Goal: Task Accomplishment & Management: Use online tool/utility

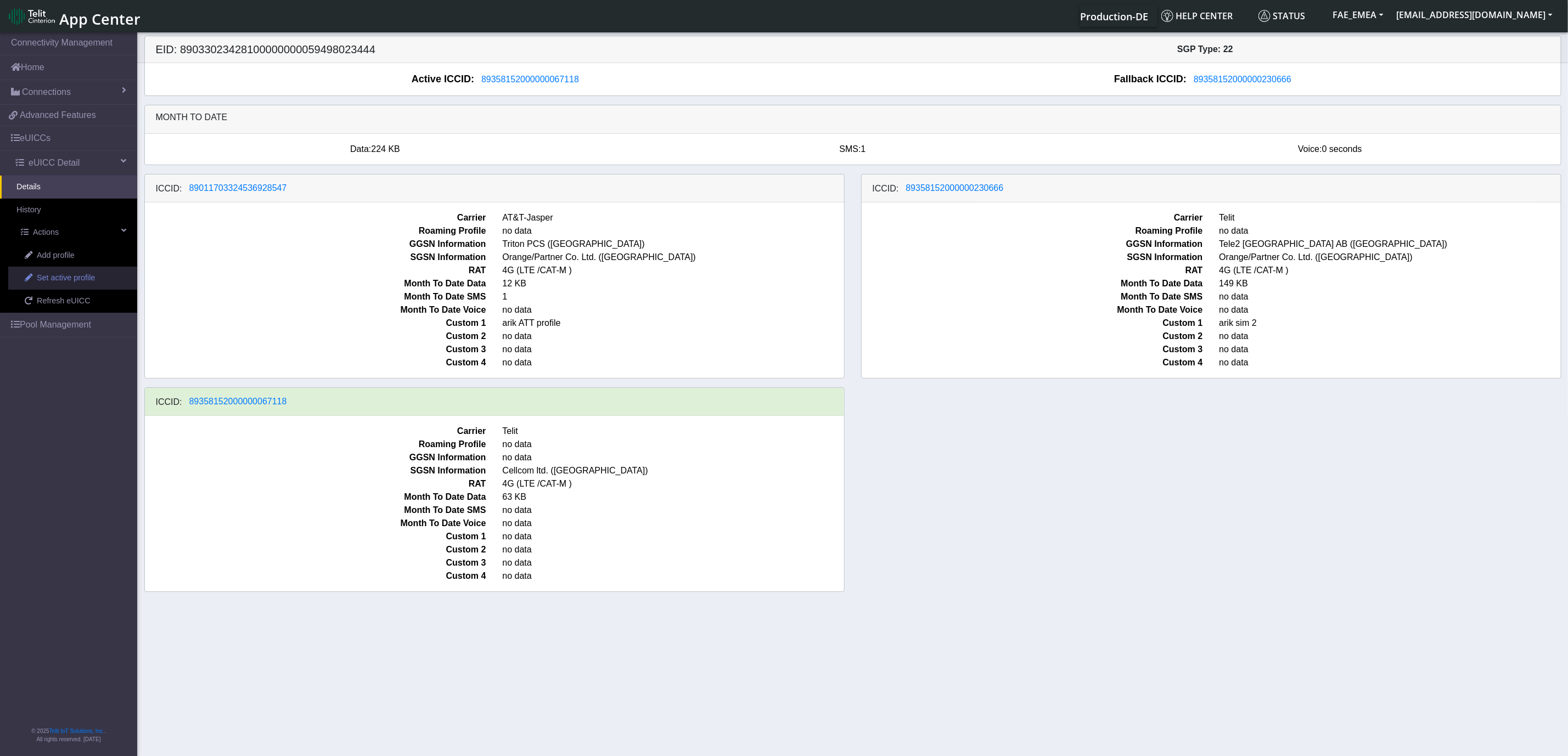
click at [99, 276] on link "Set active profile" at bounding box center [73, 278] width 129 height 23
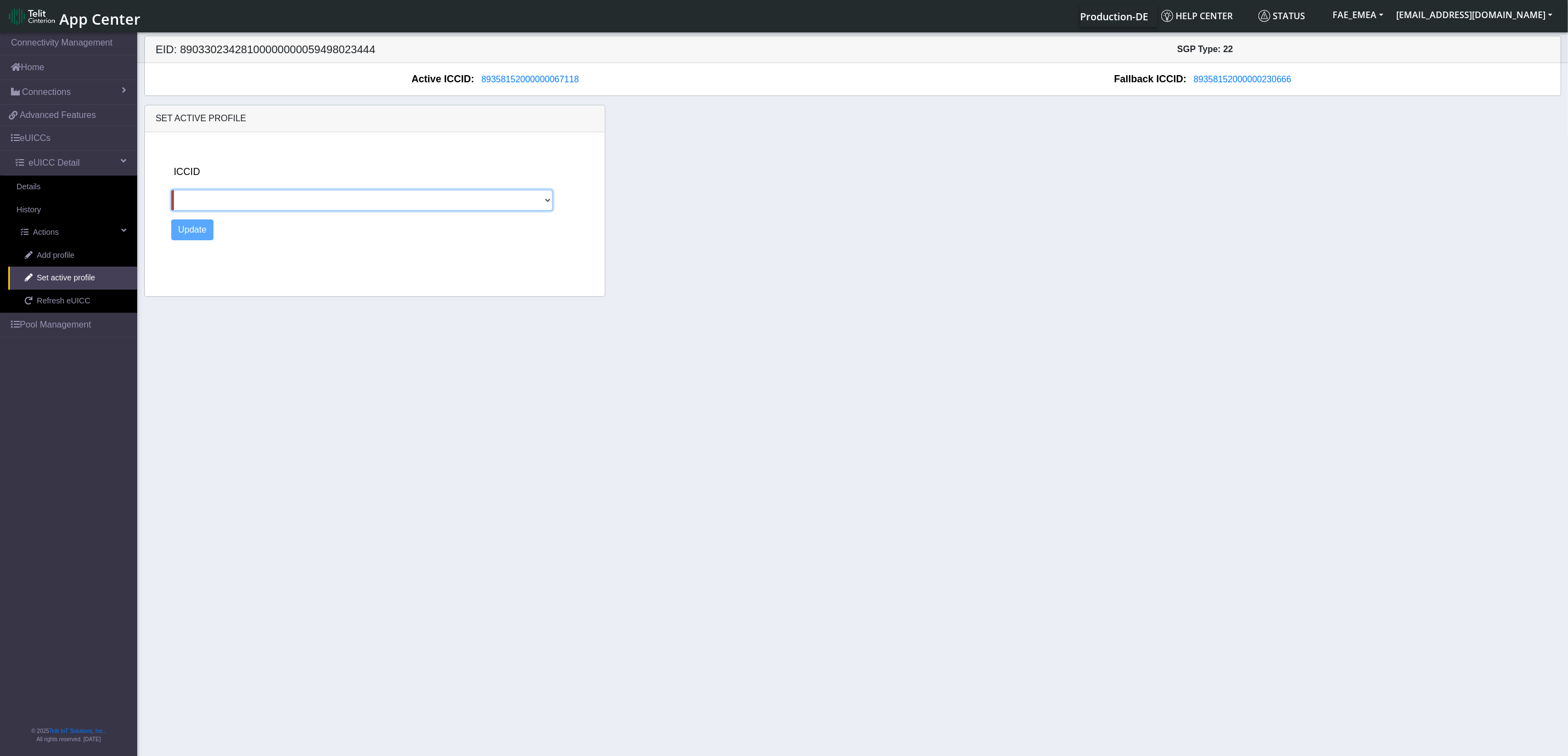
click at [492, 198] on select "89011703324536928547 89358152000000230666" at bounding box center [362, 200] width 381 height 21
select select "89358152000000230666"
click at [171, 191] on select "89011703324536928547 89358152000000230666" at bounding box center [362, 200] width 381 height 21
click at [196, 229] on button "Update" at bounding box center [193, 230] width 43 height 21
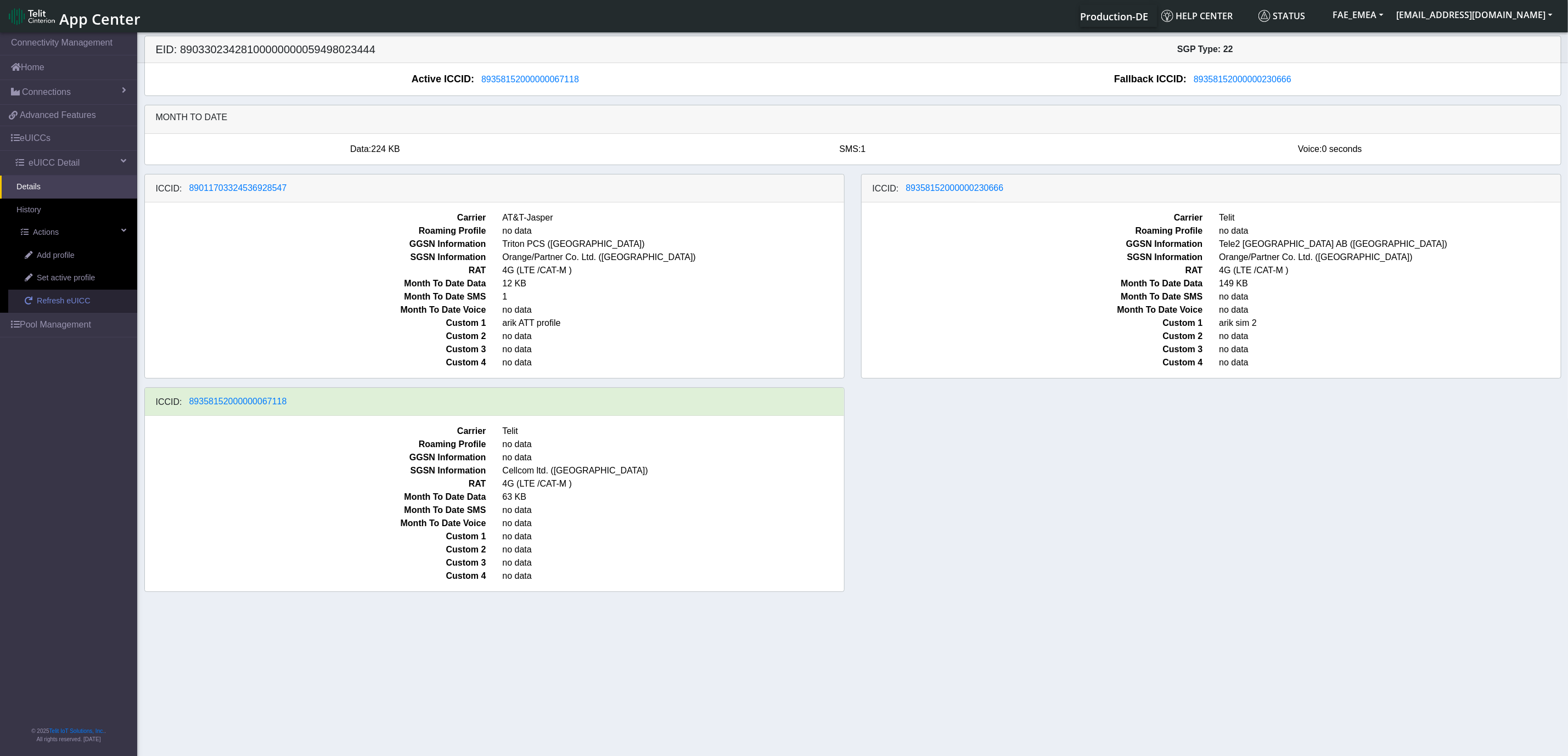
click at [42, 307] on span "Refresh eUICC" at bounding box center [64, 301] width 54 height 12
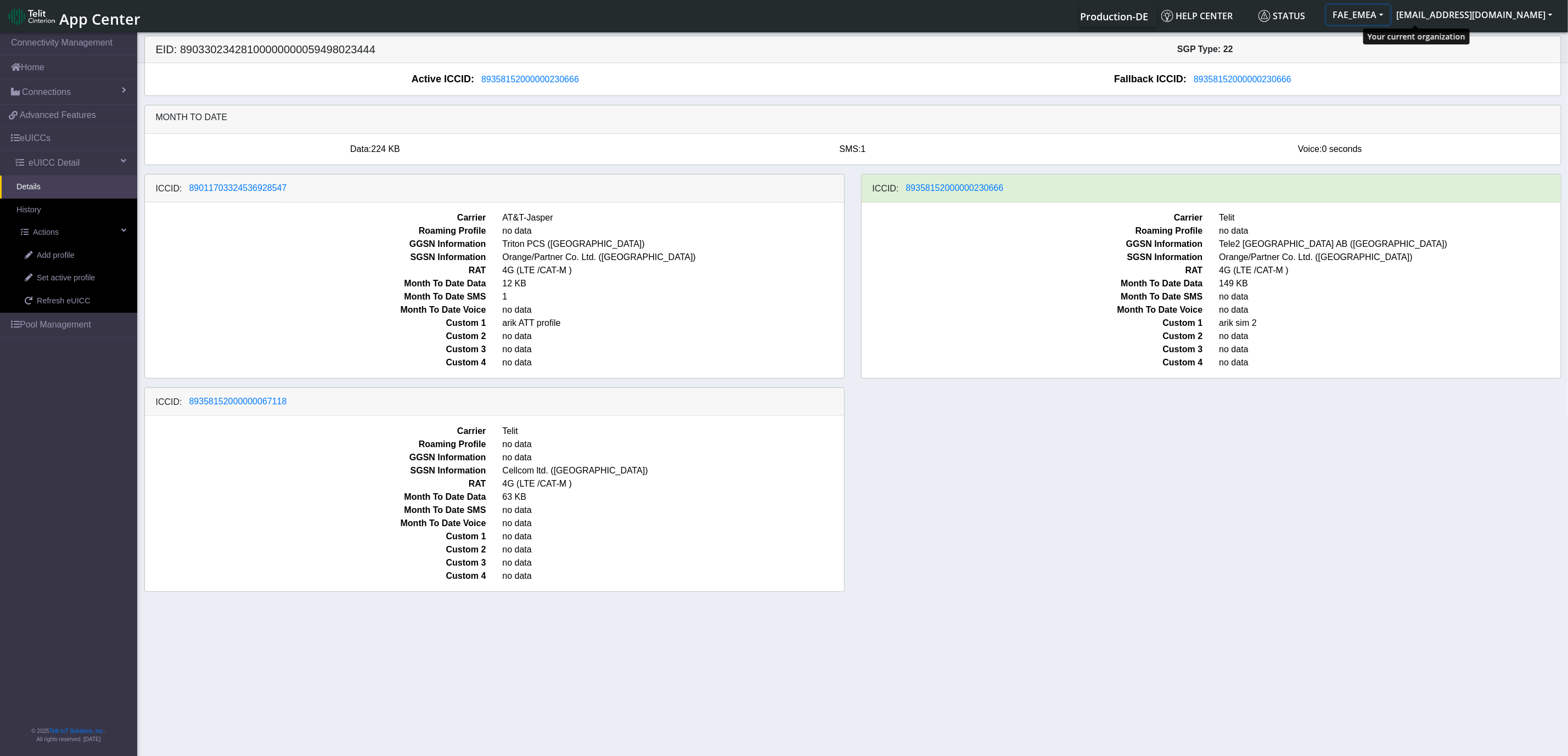
click at [1390, 15] on button "FAE_EMEA" at bounding box center [1358, 15] width 64 height 20
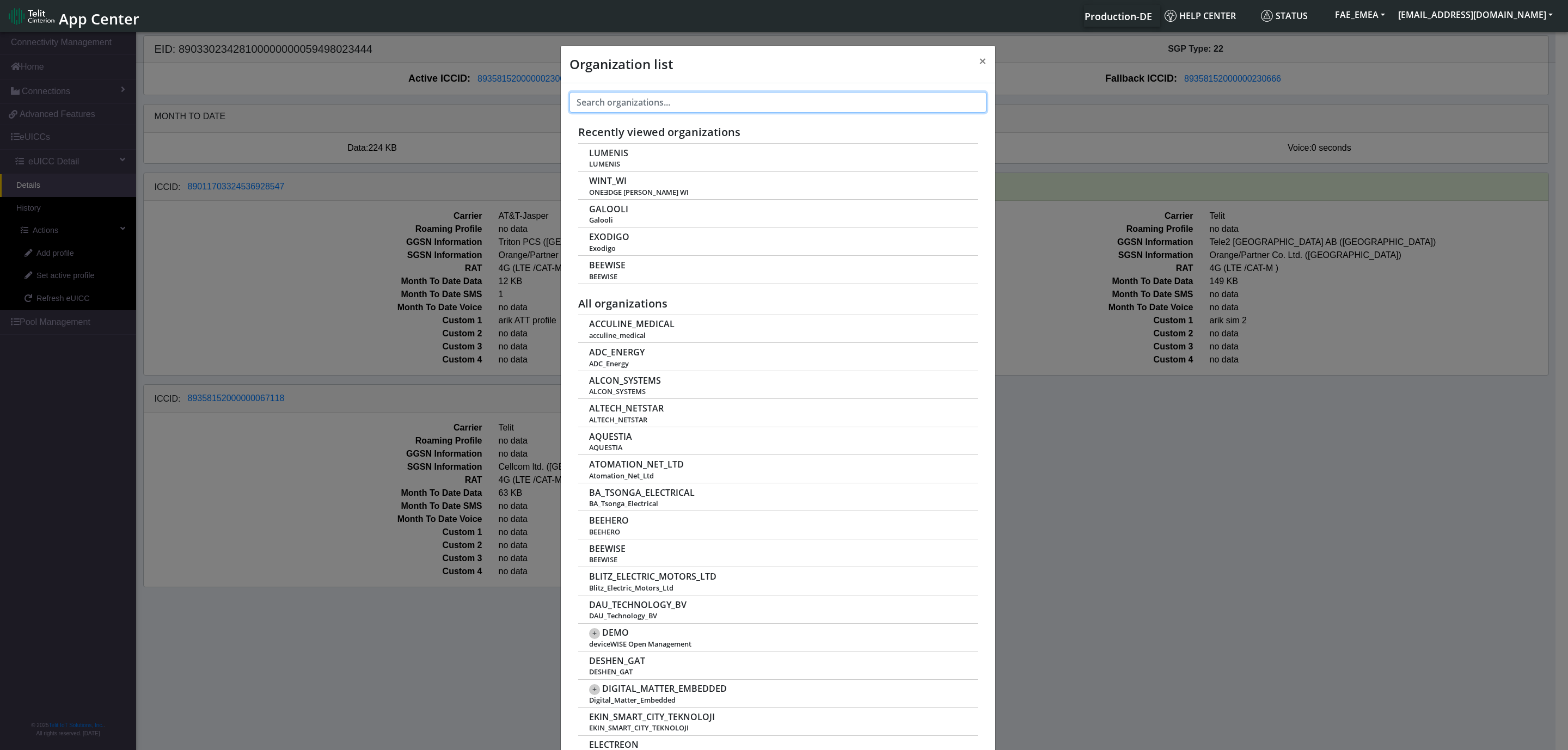
click at [758, 108] on input "text" at bounding box center [778, 102] width 417 height 20
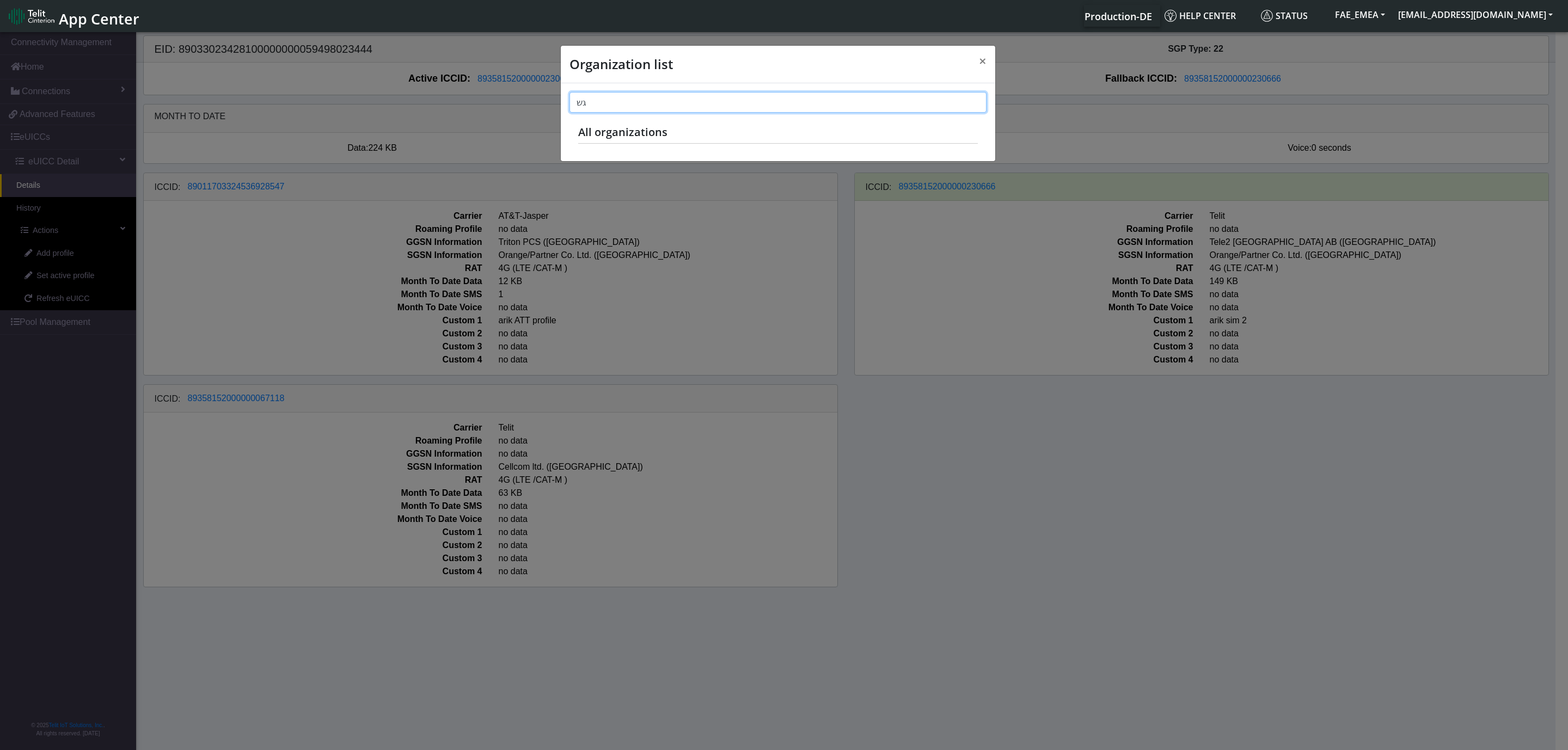
type input "ג"
type input "data"
click at [1498, 15] on button "[EMAIL_ADDRESS][DOMAIN_NAME]" at bounding box center [1475, 15] width 167 height 20
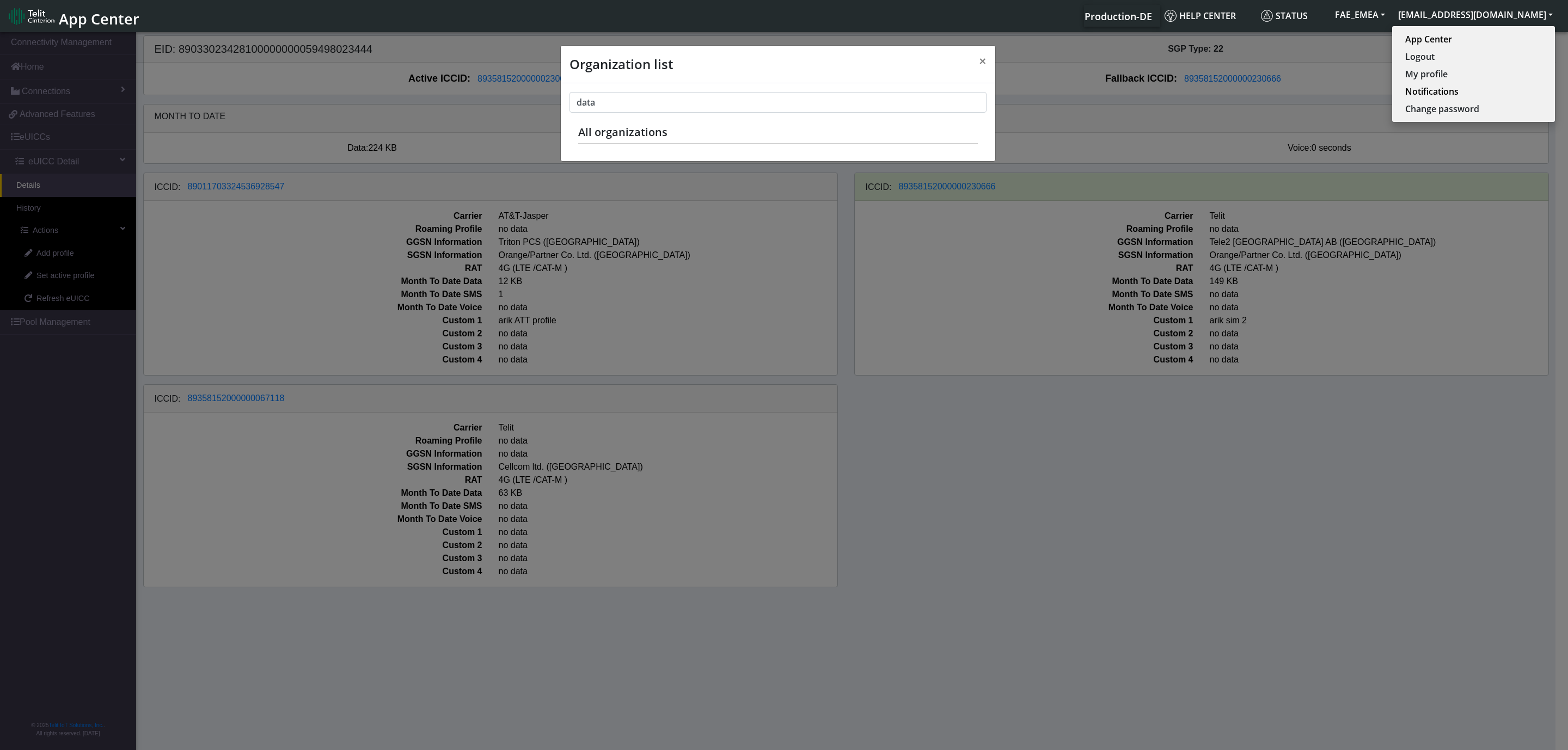
click at [1142, 15] on span "Production-DE" at bounding box center [1119, 16] width 68 height 13
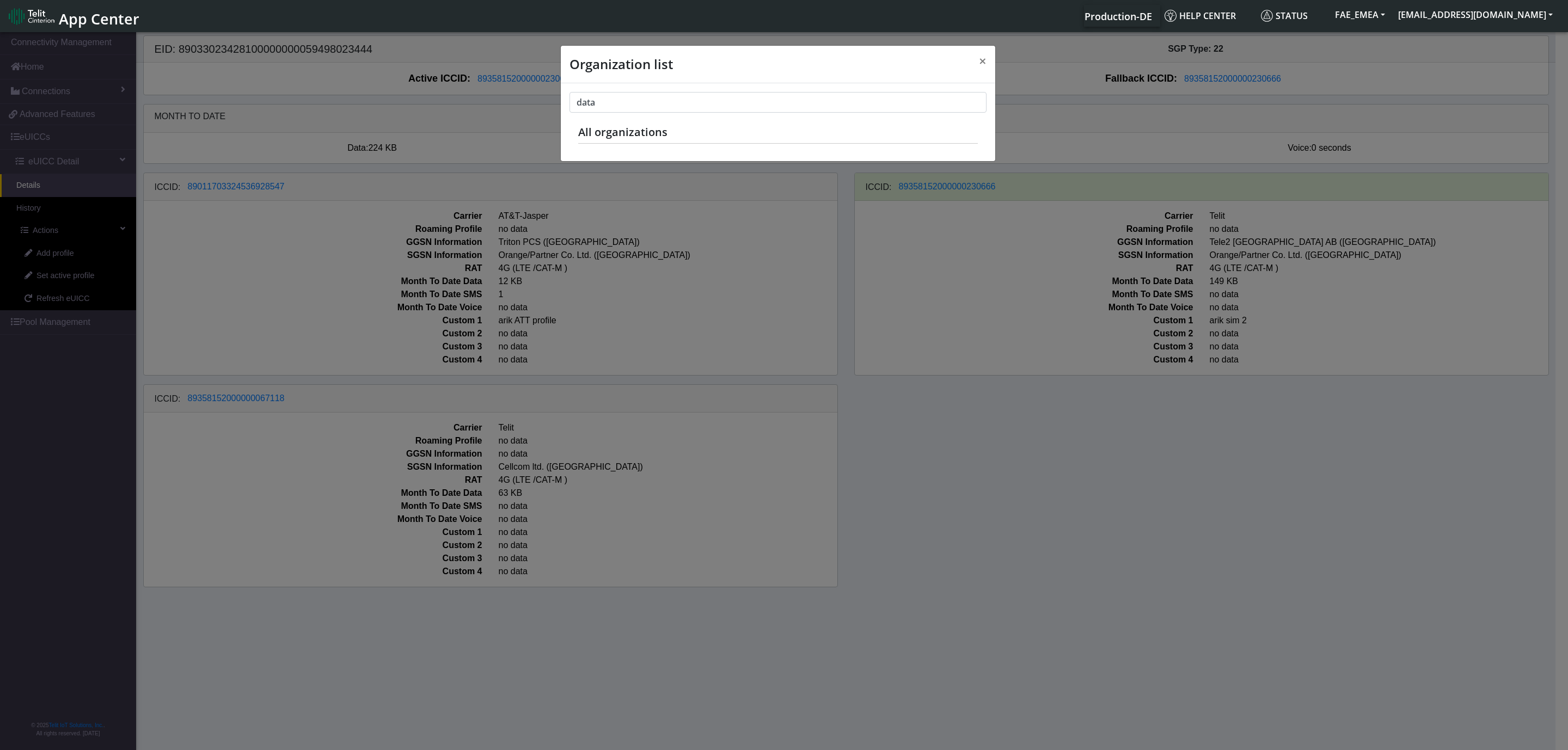
click at [1152, 23] on span "Production-DE" at bounding box center [1119, 16] width 68 height 13
click at [1152, 17] on span "Production-DE" at bounding box center [1119, 16] width 68 height 13
click at [987, 50] on button "×" at bounding box center [983, 61] width 25 height 31
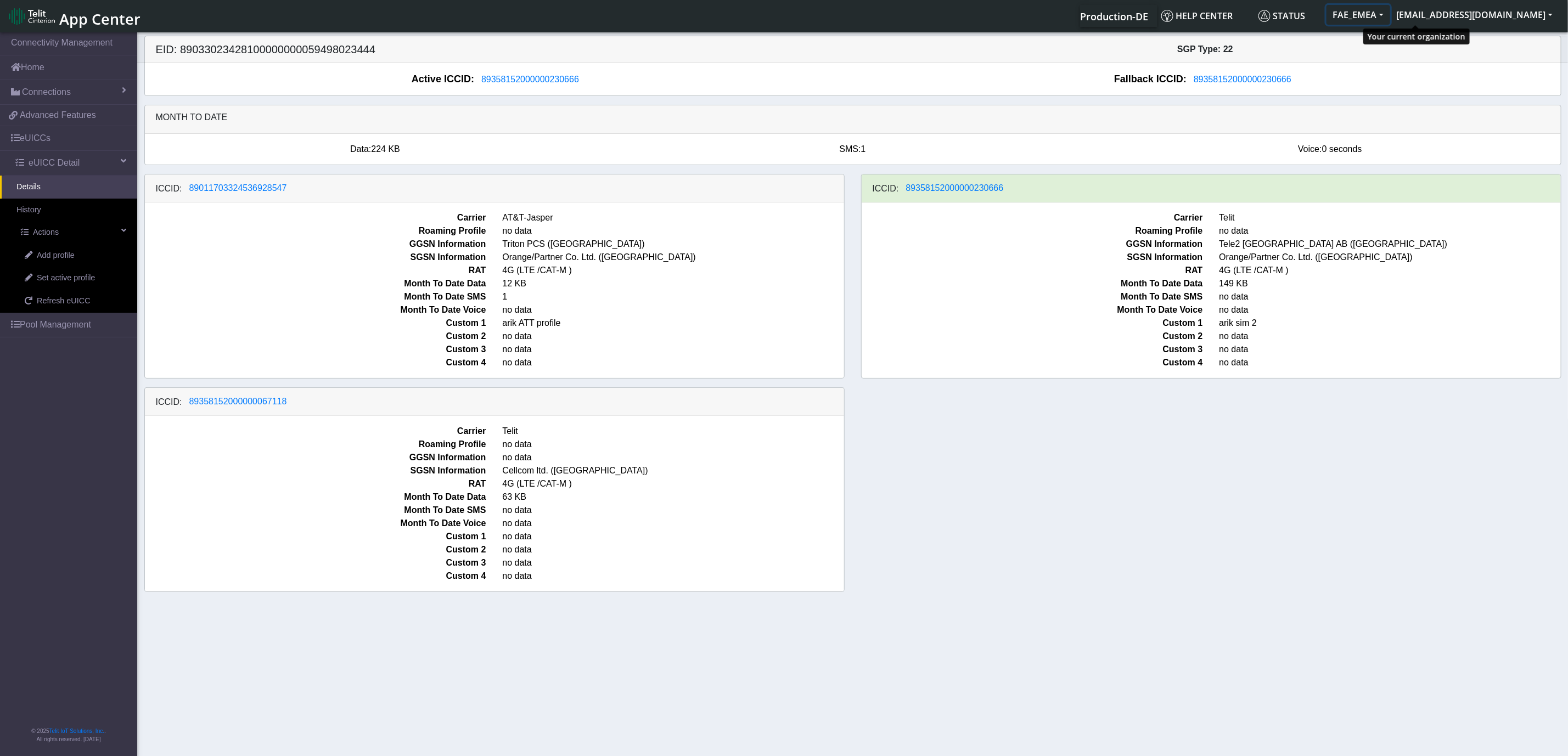
click at [1390, 17] on button "FAE_EMEA" at bounding box center [1358, 15] width 64 height 20
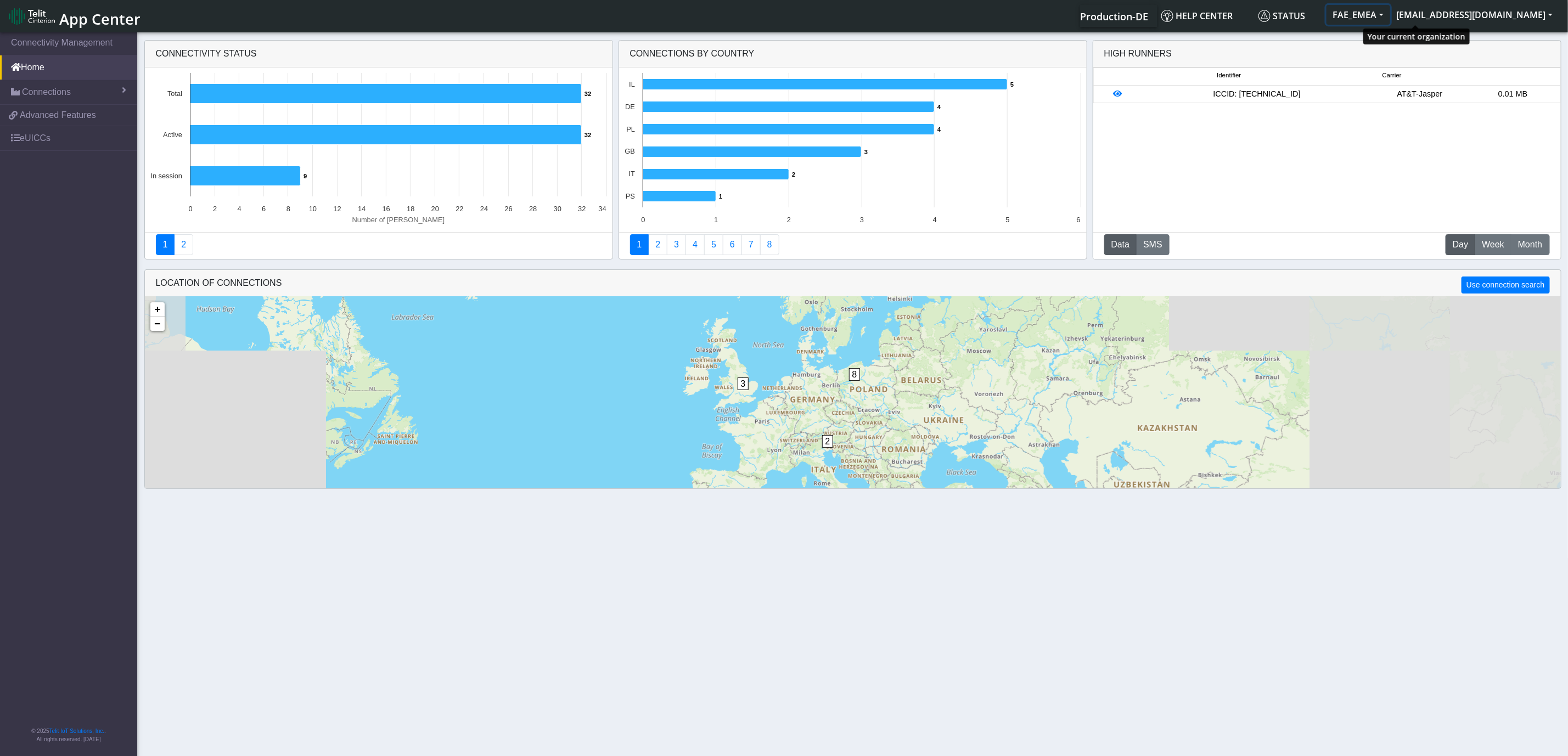
click at [1390, 15] on button "FAE_EMEA" at bounding box center [1358, 15] width 64 height 20
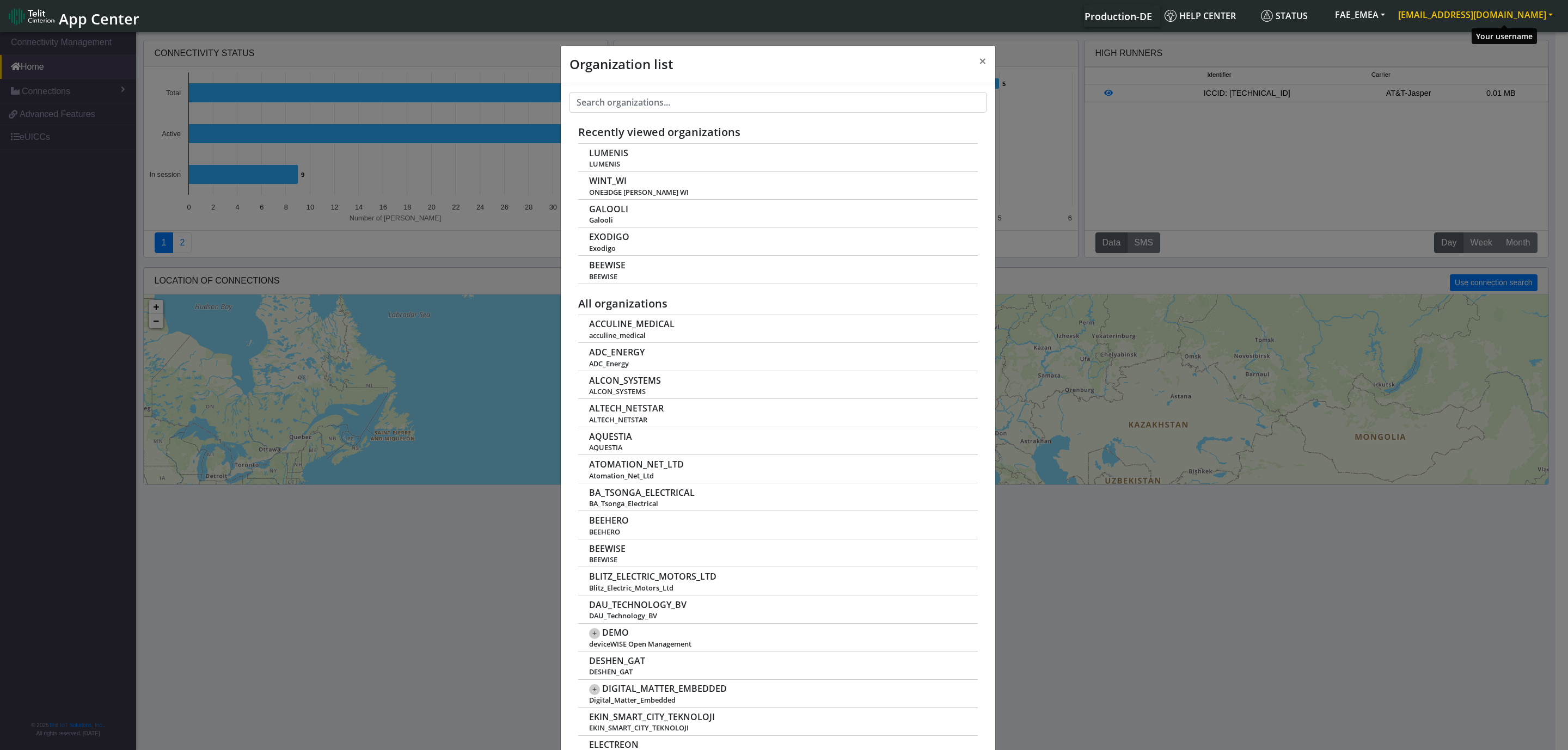
click at [1555, 17] on button "[EMAIL_ADDRESS][DOMAIN_NAME]" at bounding box center [1475, 15] width 167 height 20
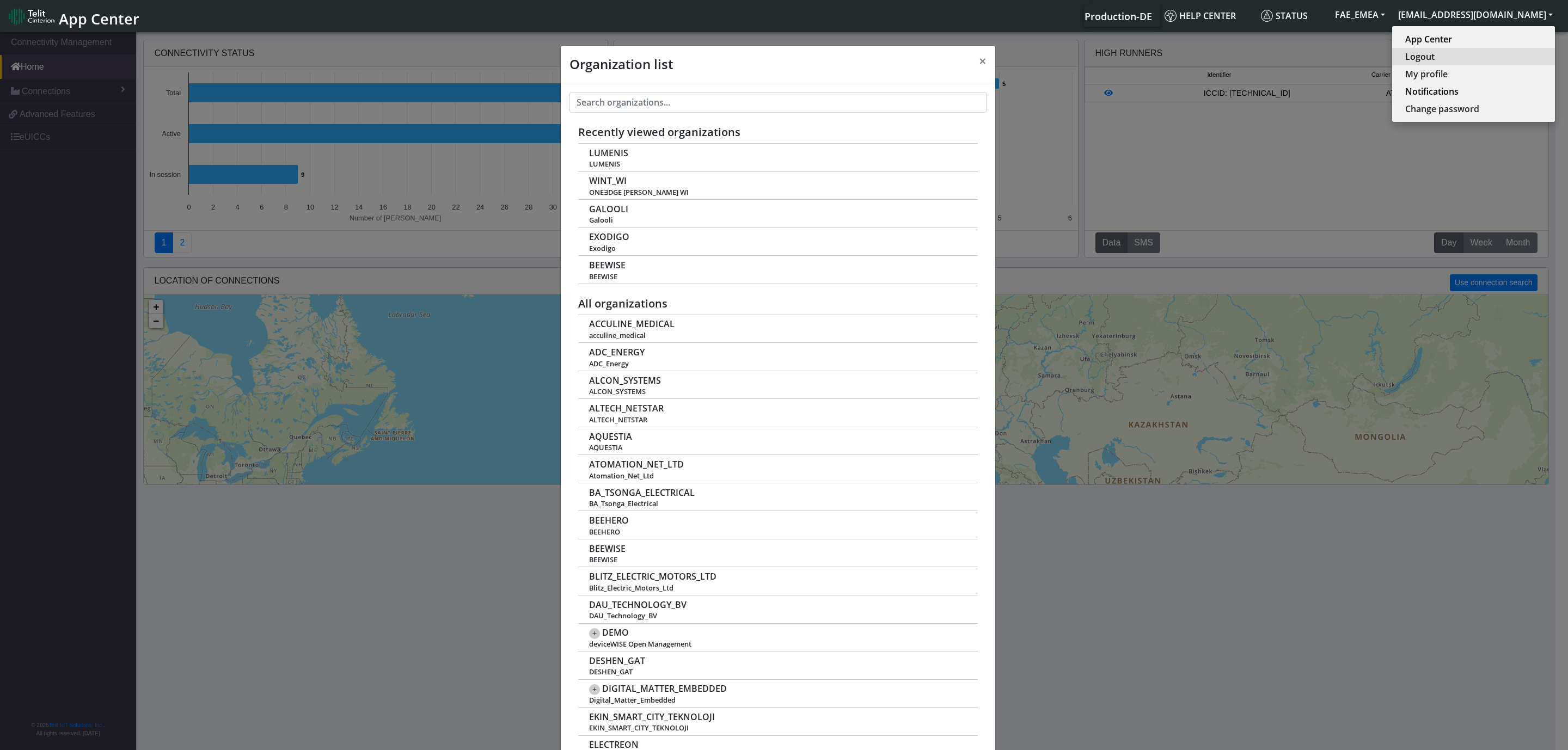
click at [1492, 56] on button "Logout" at bounding box center [1473, 56] width 163 height 17
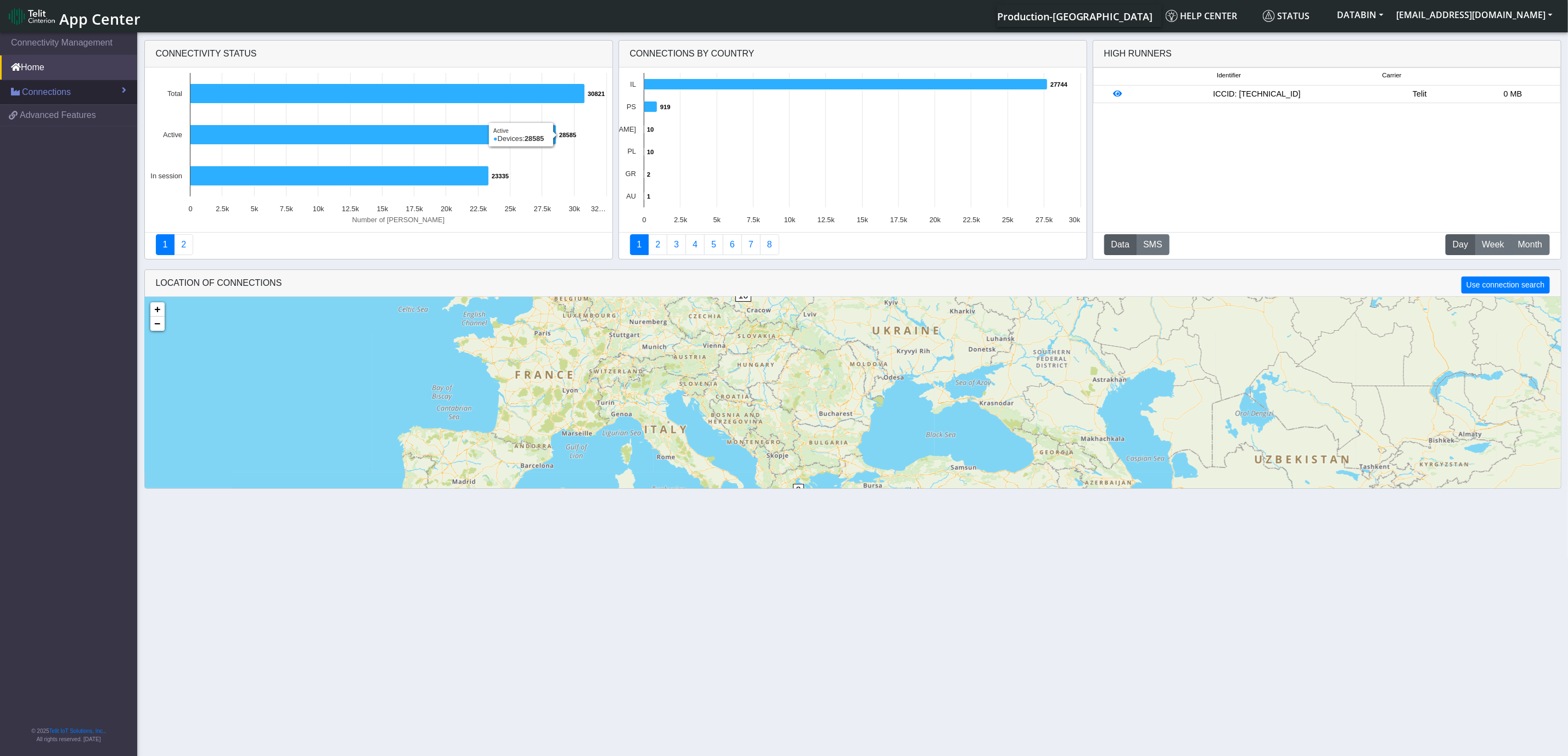
click at [88, 92] on link "Connections" at bounding box center [68, 91] width 137 height 24
click at [40, 122] on link "List" at bounding box center [68, 116] width 137 height 23
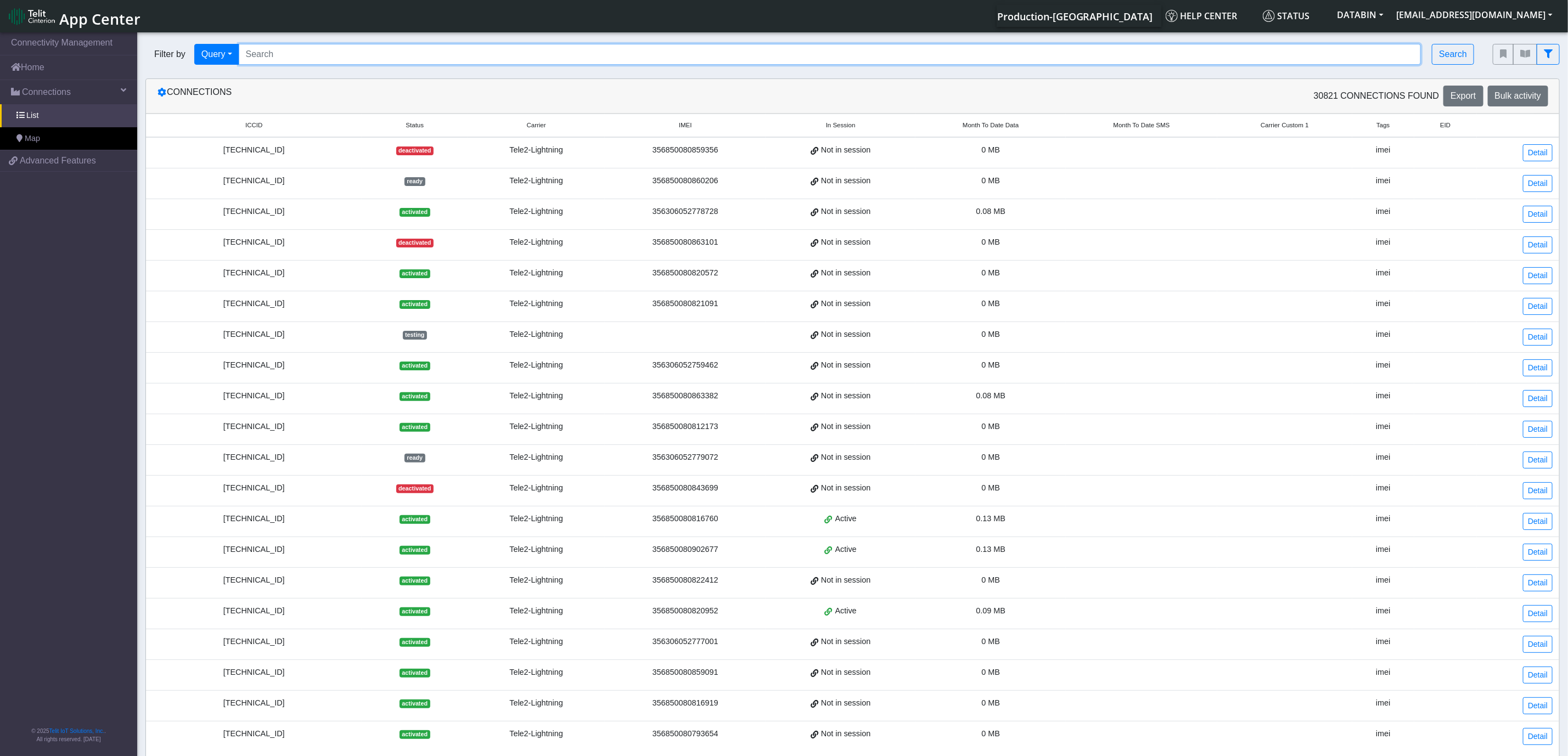
click at [469, 52] on input "Search..." at bounding box center [830, 54] width 1182 height 21
paste input "89462008012016537667"
type input "89462008012016537667"
click at [1447, 48] on button "Search" at bounding box center [1453, 54] width 43 height 21
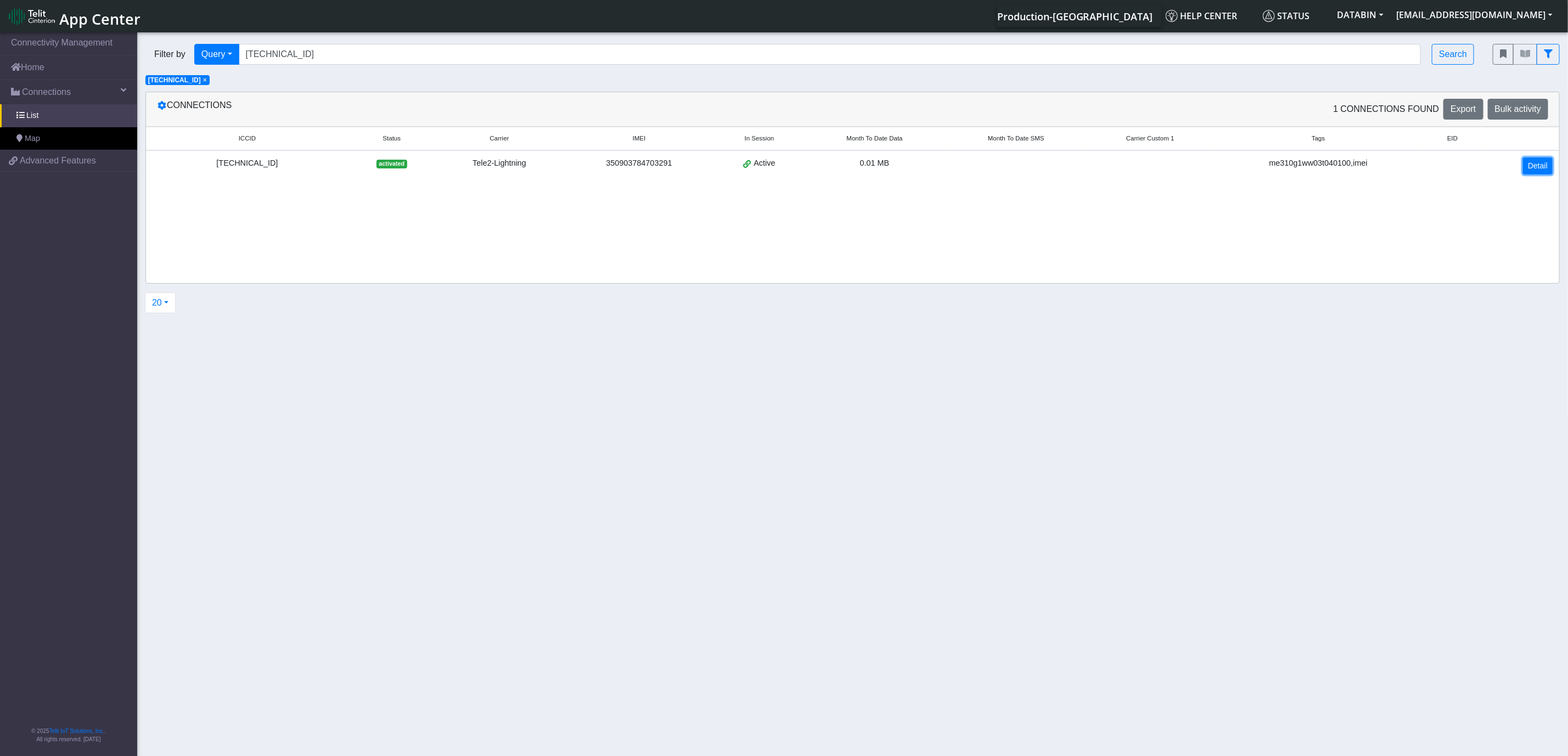
click at [1545, 166] on link "Detail" at bounding box center [1538, 166] width 30 height 17
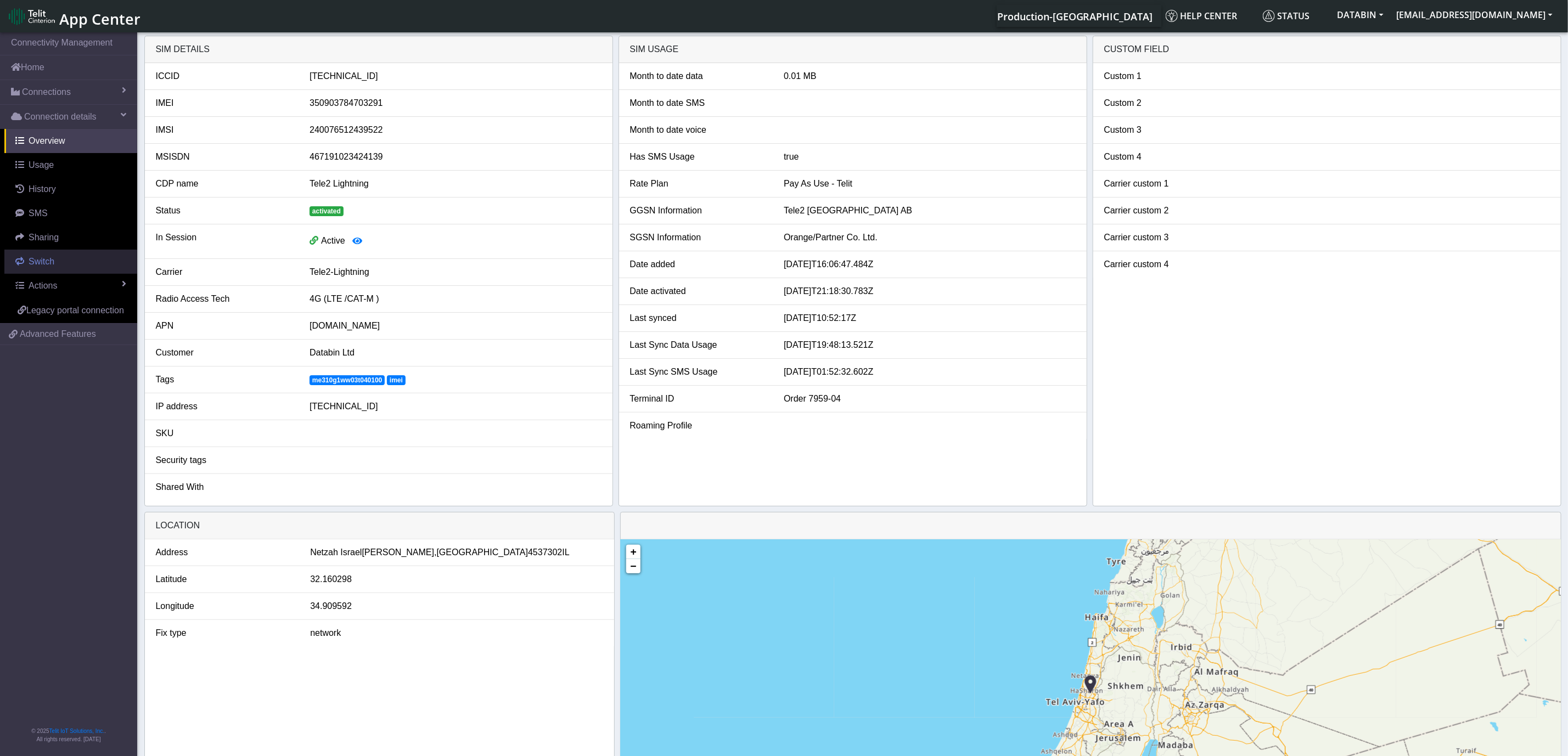
click at [113, 267] on link "Switch" at bounding box center [71, 261] width 133 height 24
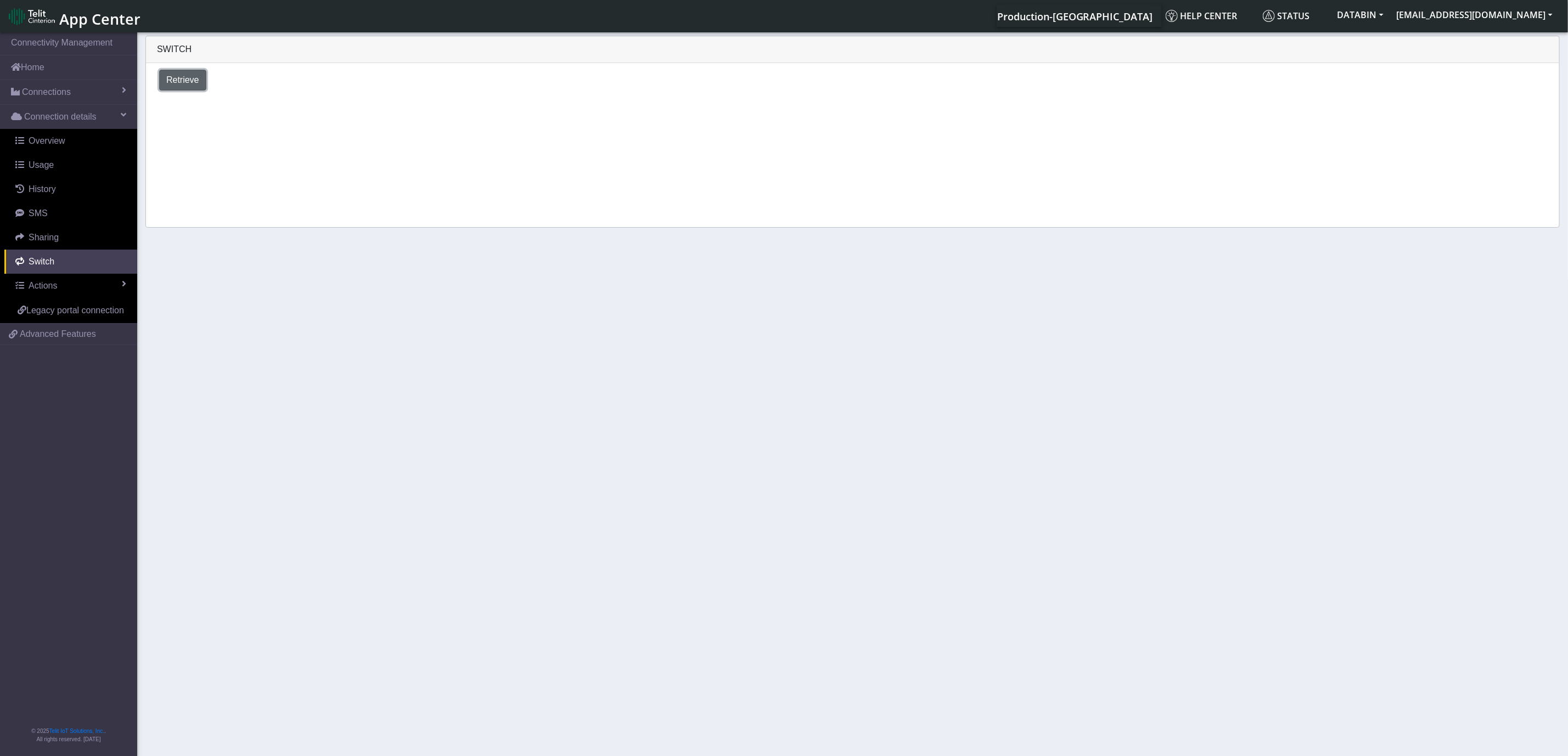
click at [186, 84] on span "Retrieve" at bounding box center [182, 80] width 33 height 9
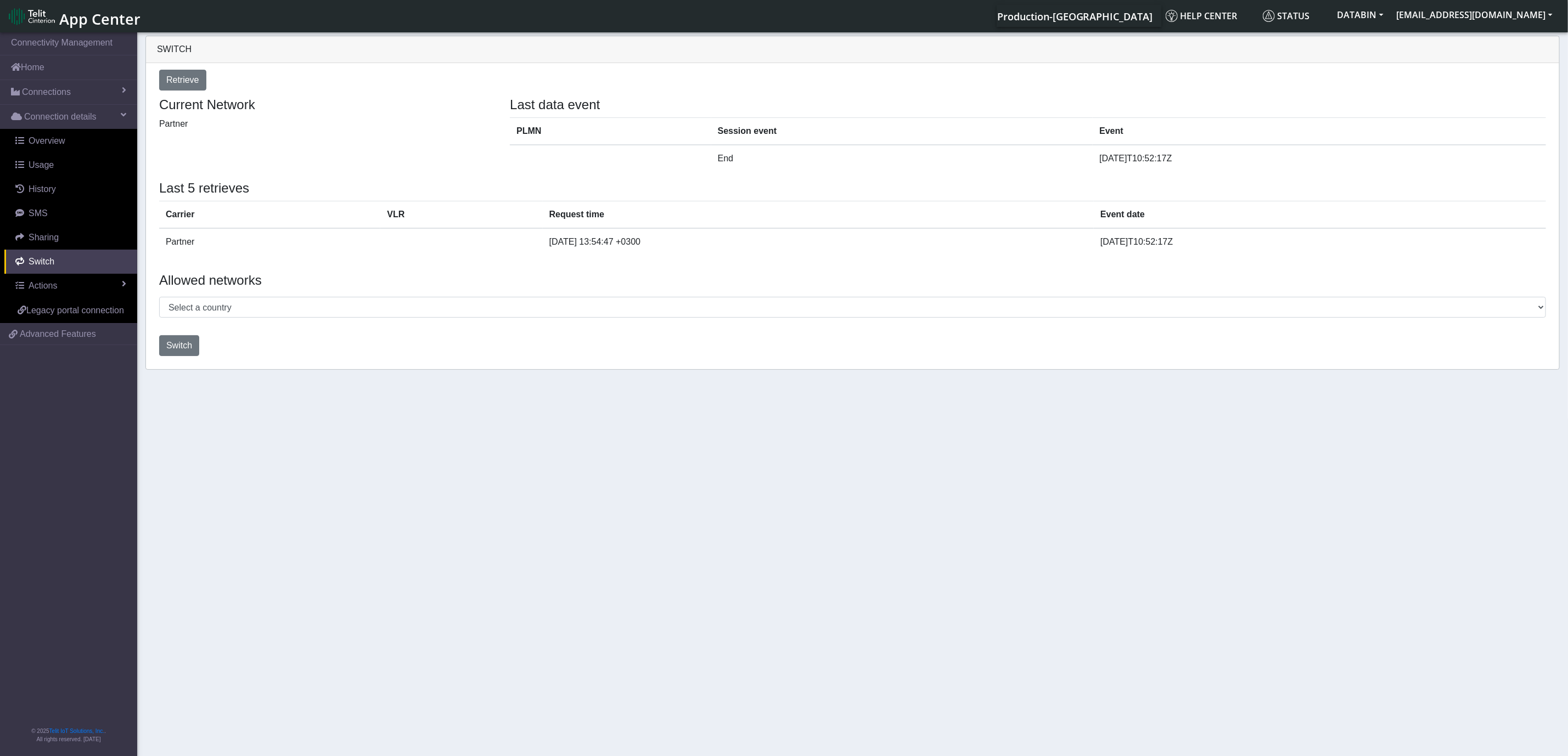
click at [1233, 325] on div at bounding box center [852, 326] width 1403 height 9
click at [1225, 311] on select "Select a country [GEOGRAPHIC_DATA] [GEOGRAPHIC_DATA] [GEOGRAPHIC_DATA] [GEOGRAP…" at bounding box center [852, 307] width 1386 height 21
click at [1047, 255] on td "2025-09-16 13:54:47 +0300" at bounding box center [818, 242] width 551 height 27
click at [30, 255] on link "Switch" at bounding box center [71, 261] width 133 height 24
click at [190, 346] on span "Switch" at bounding box center [179, 345] width 26 height 9
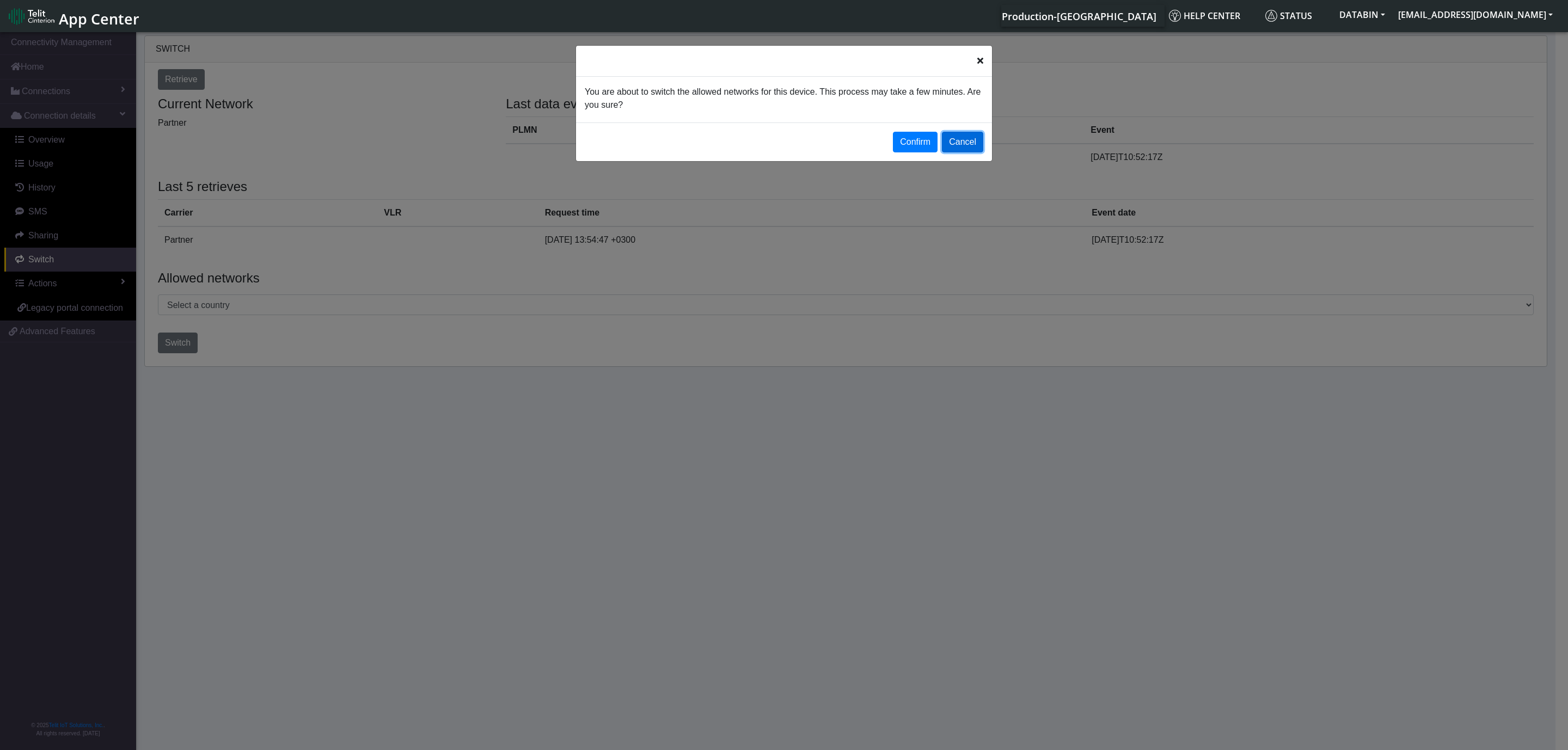
click at [979, 139] on button "Cancel" at bounding box center [962, 142] width 42 height 20
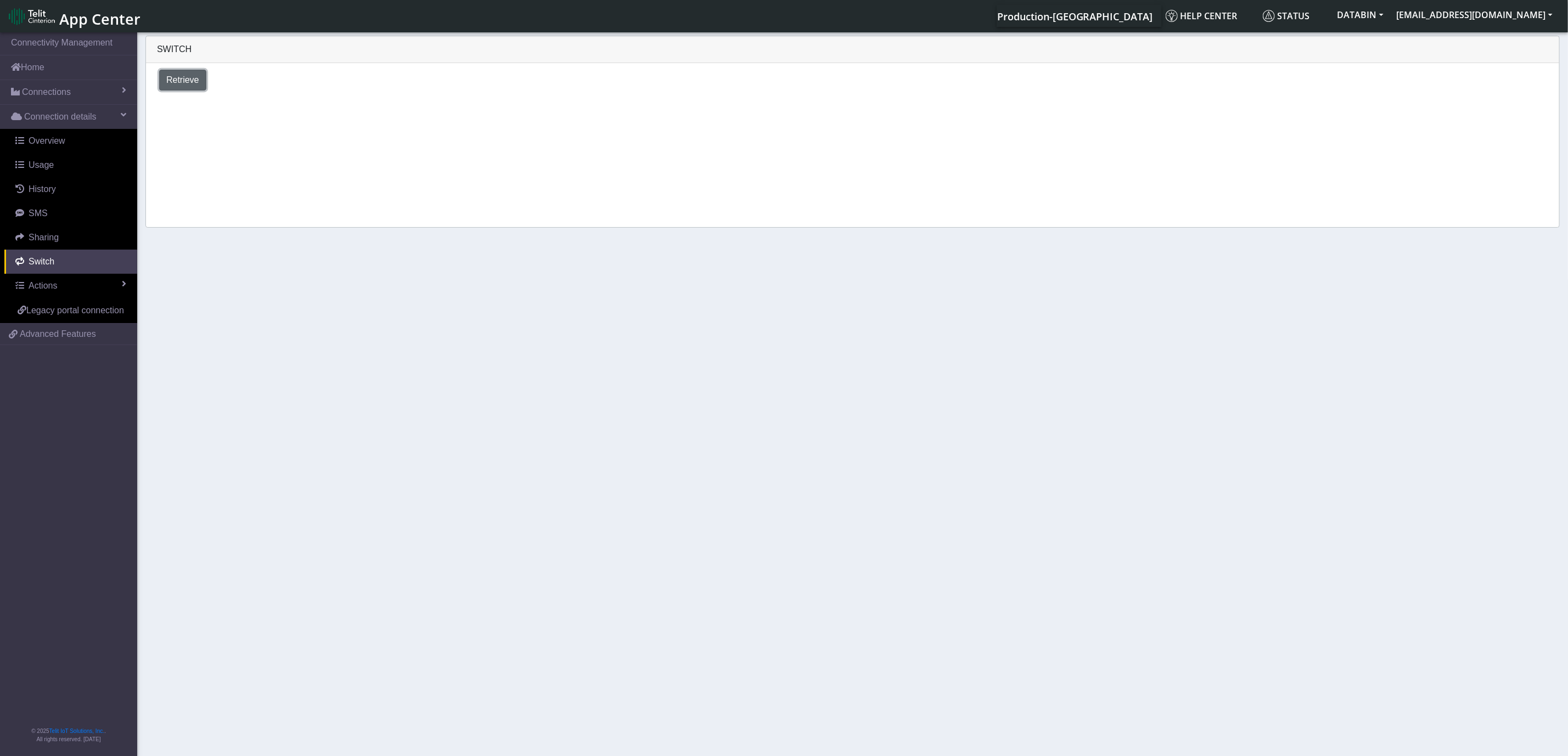
click at [184, 80] on span "Retrieve" at bounding box center [182, 80] width 33 height 9
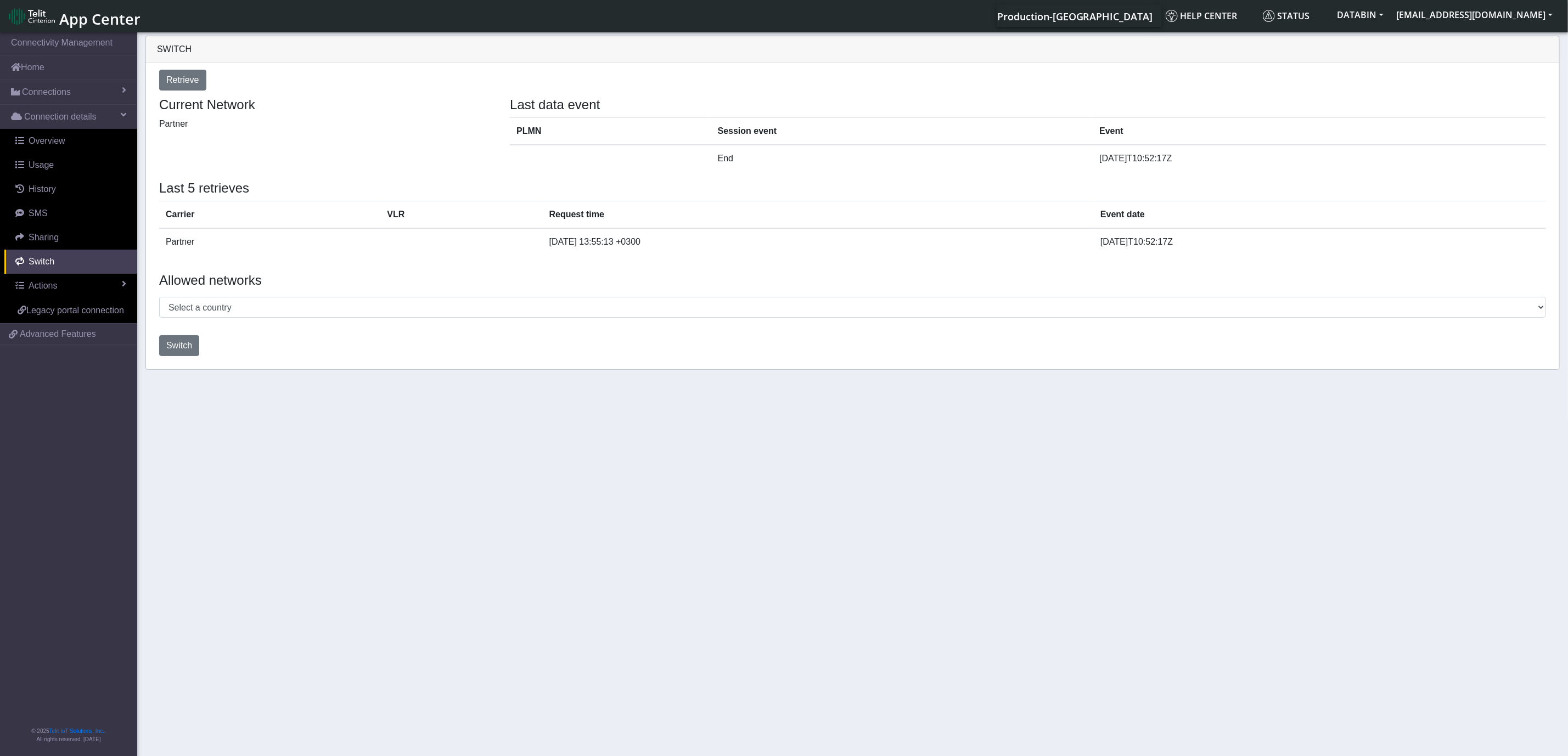
click at [763, 343] on div "Switch" at bounding box center [852, 346] width 1403 height 30
click at [774, 316] on select "Select a country [GEOGRAPHIC_DATA] [GEOGRAPHIC_DATA] [GEOGRAPHIC_DATA] [GEOGRAP…" at bounding box center [852, 307] width 1386 height 21
select select "Israel"
click at [159, 298] on select "Select a country [GEOGRAPHIC_DATA] [GEOGRAPHIC_DATA] [GEOGRAPHIC_DATA] [GEOGRAP…" at bounding box center [852, 307] width 1386 height 21
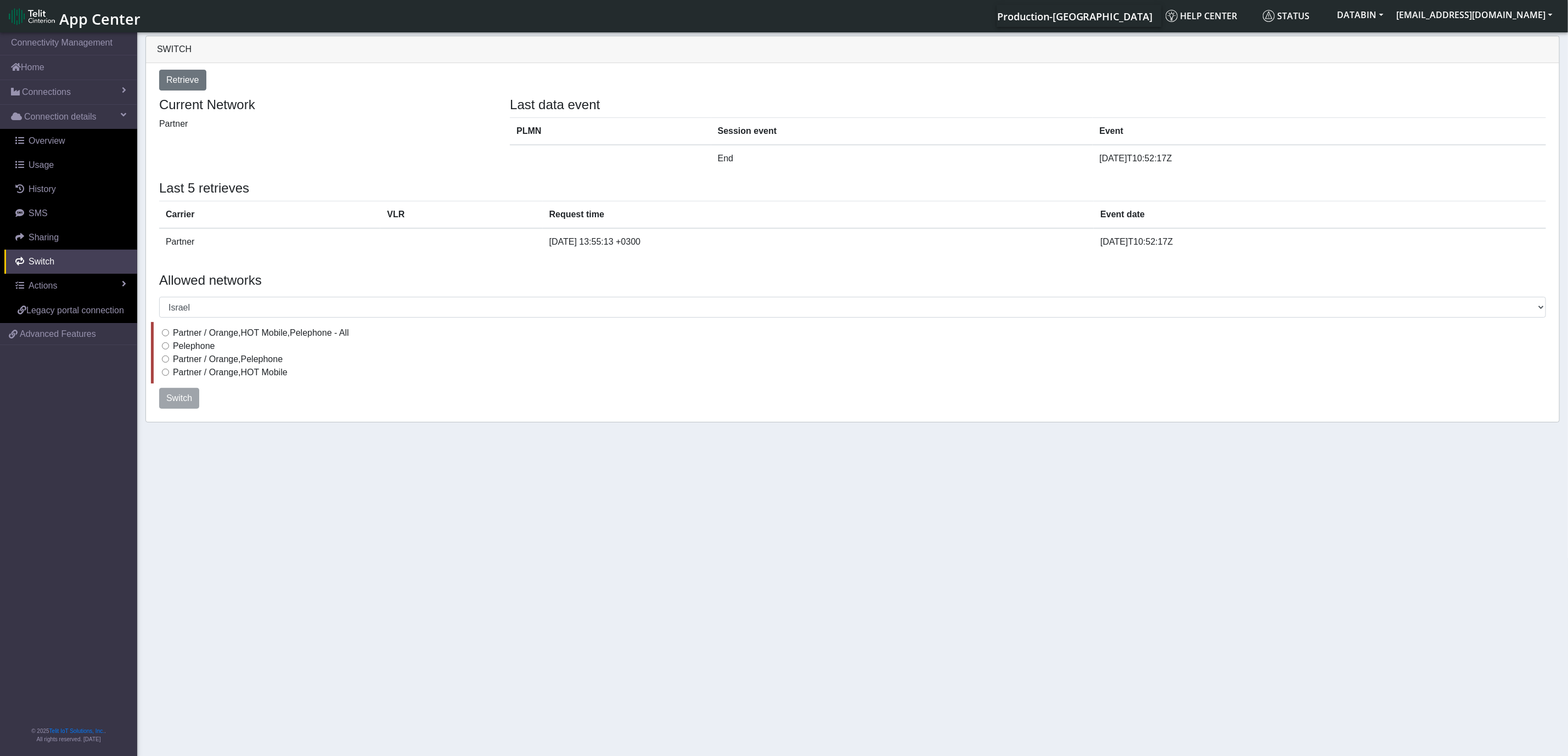
click at [164, 349] on input "Pelephone" at bounding box center [165, 346] width 7 height 7
radio input "true"
click at [178, 400] on span "Switch" at bounding box center [179, 398] width 26 height 9
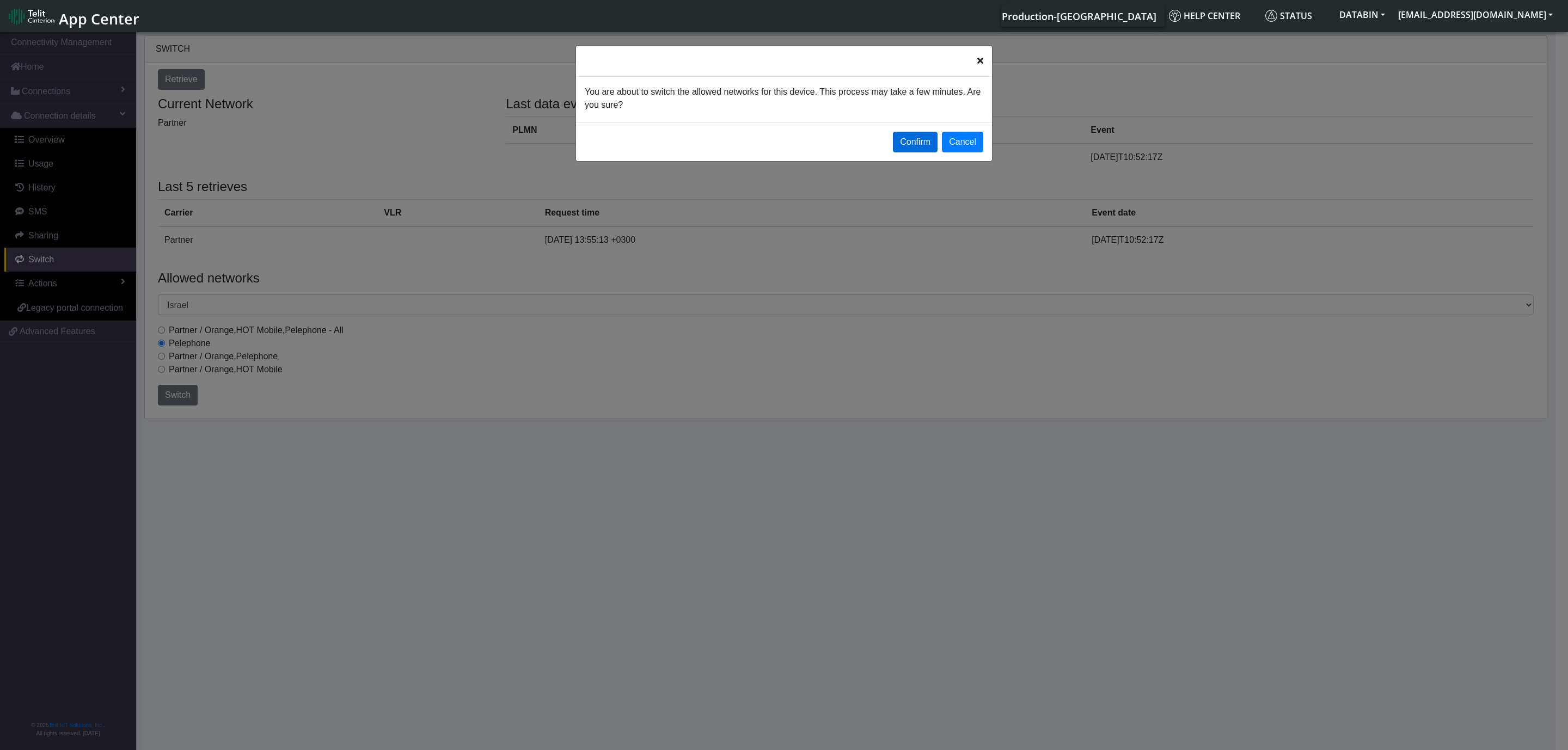
click at [907, 146] on button "Confirm" at bounding box center [916, 142] width 45 height 20
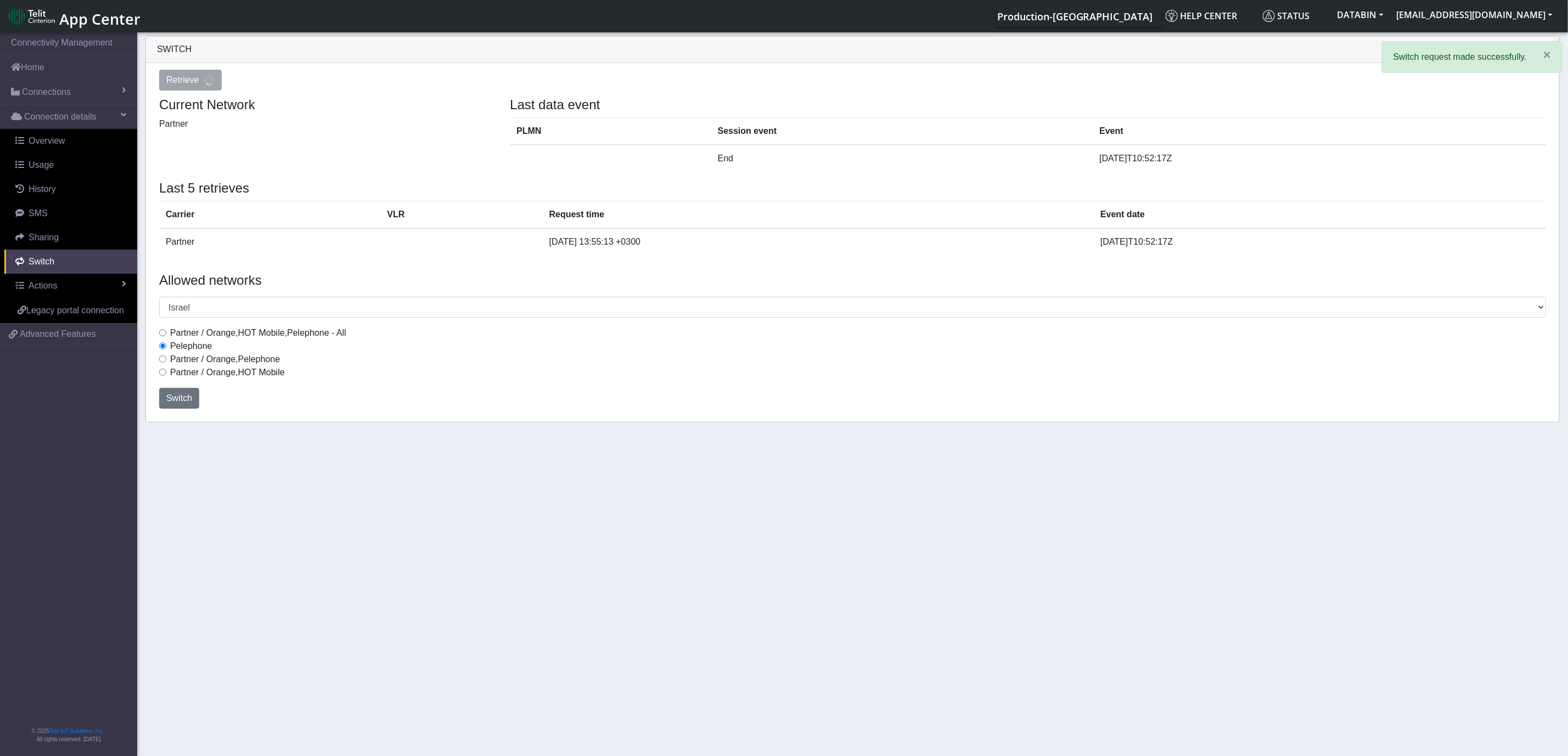
select select
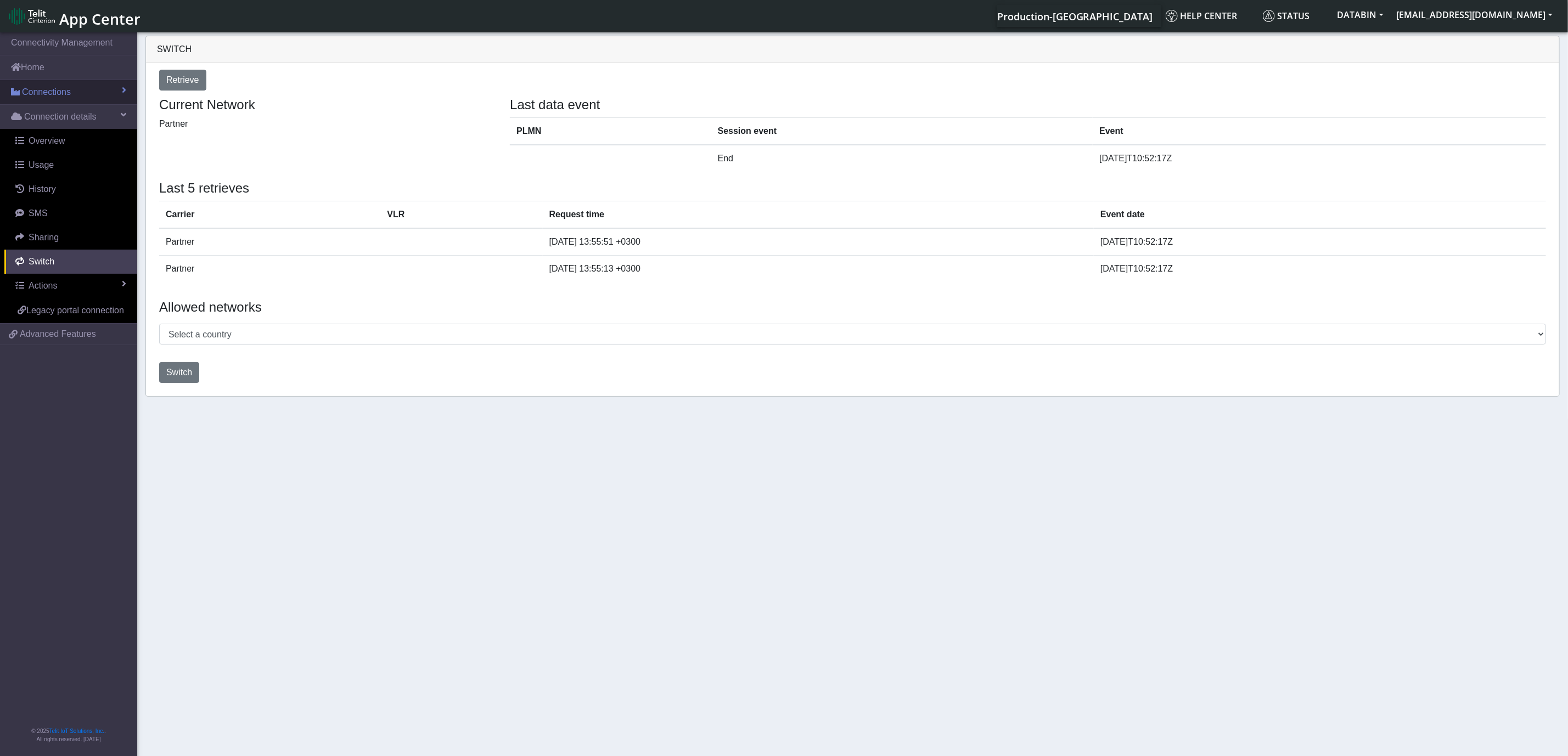
click at [65, 92] on span "Connections" at bounding box center [46, 92] width 49 height 13
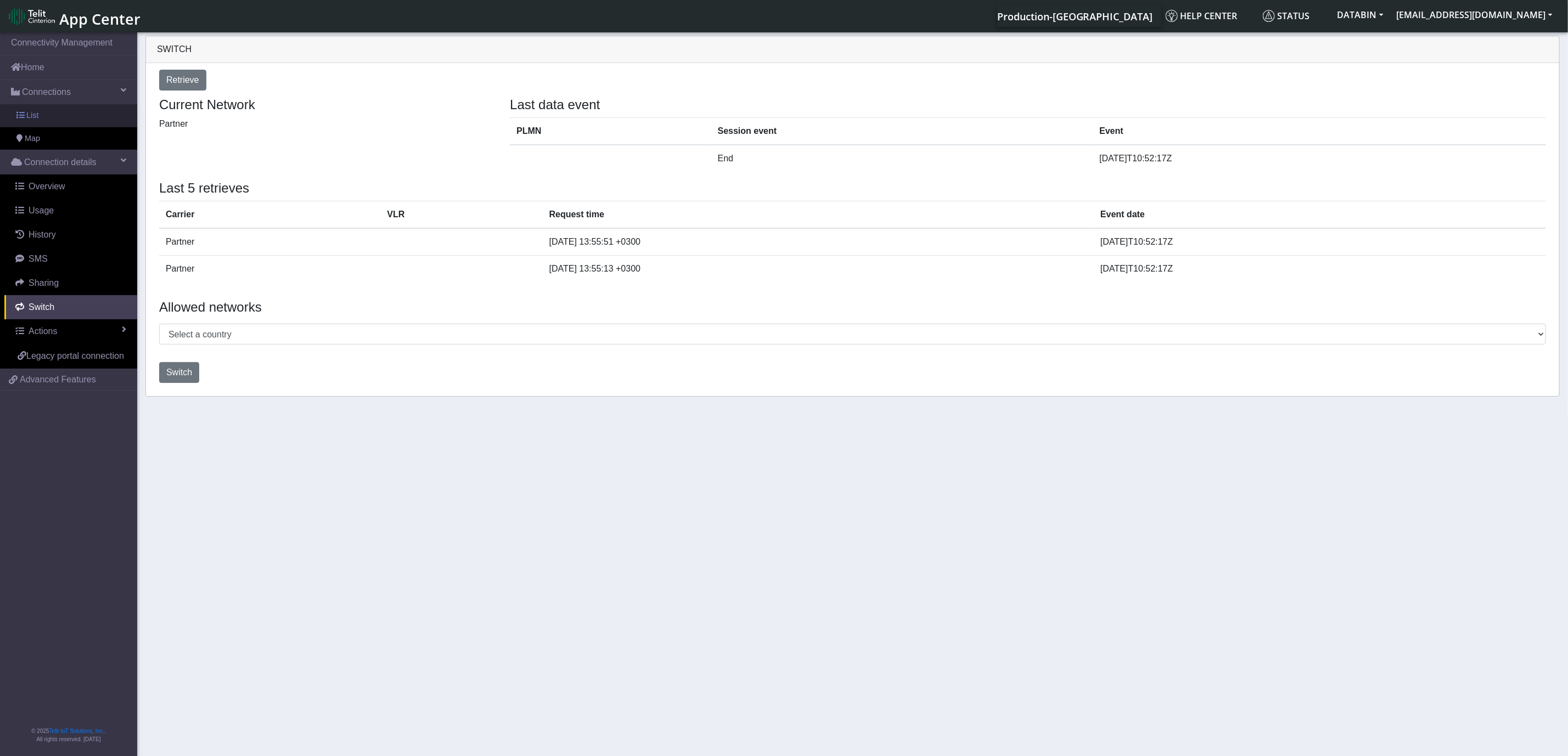
click at [32, 117] on span "List" at bounding box center [32, 115] width 12 height 12
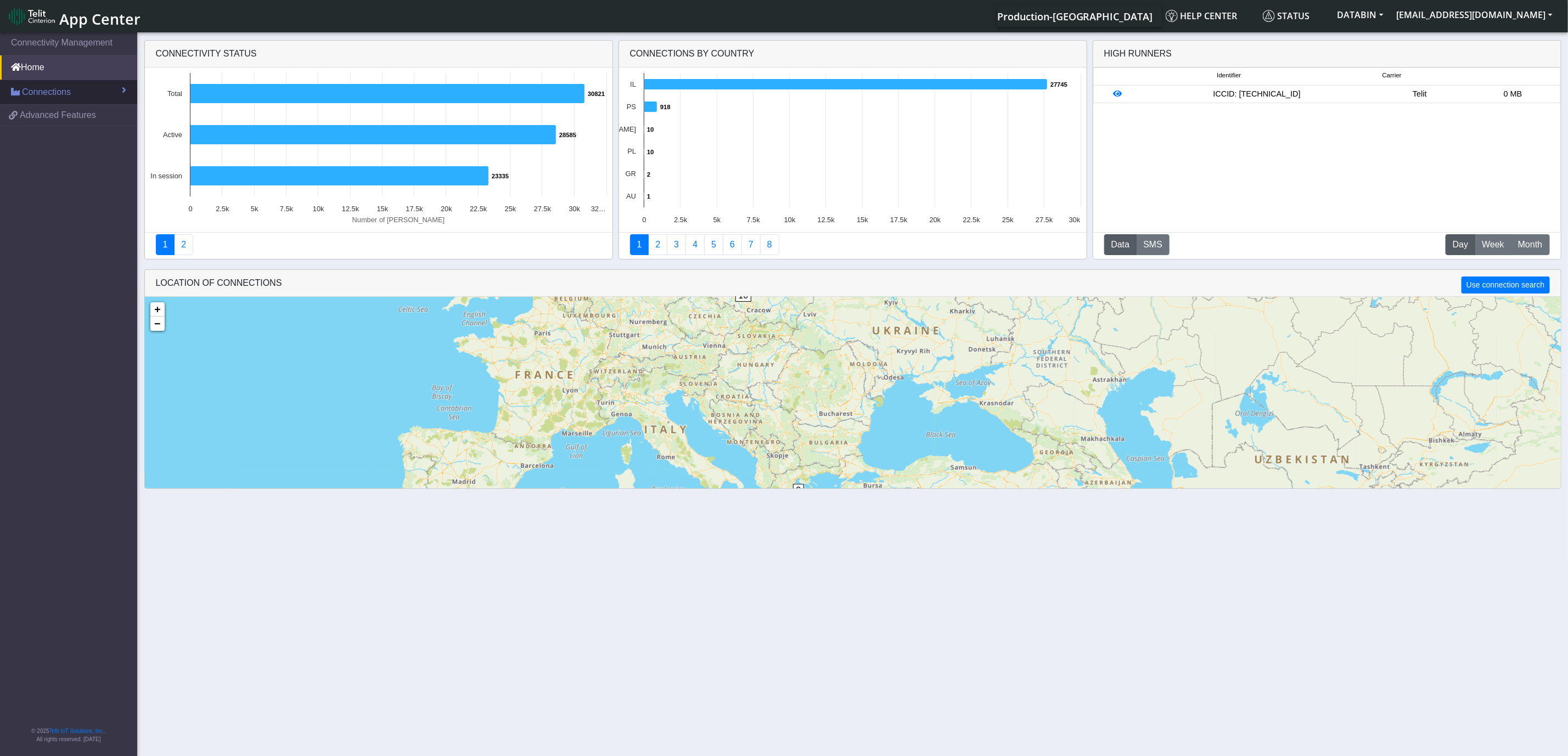
click at [99, 89] on link "Connections" at bounding box center [68, 91] width 137 height 24
click at [30, 117] on span "List" at bounding box center [32, 115] width 12 height 12
click at [1488, 18] on button "[EMAIL_ADDRESS][DOMAIN_NAME]" at bounding box center [1475, 15] width 169 height 20
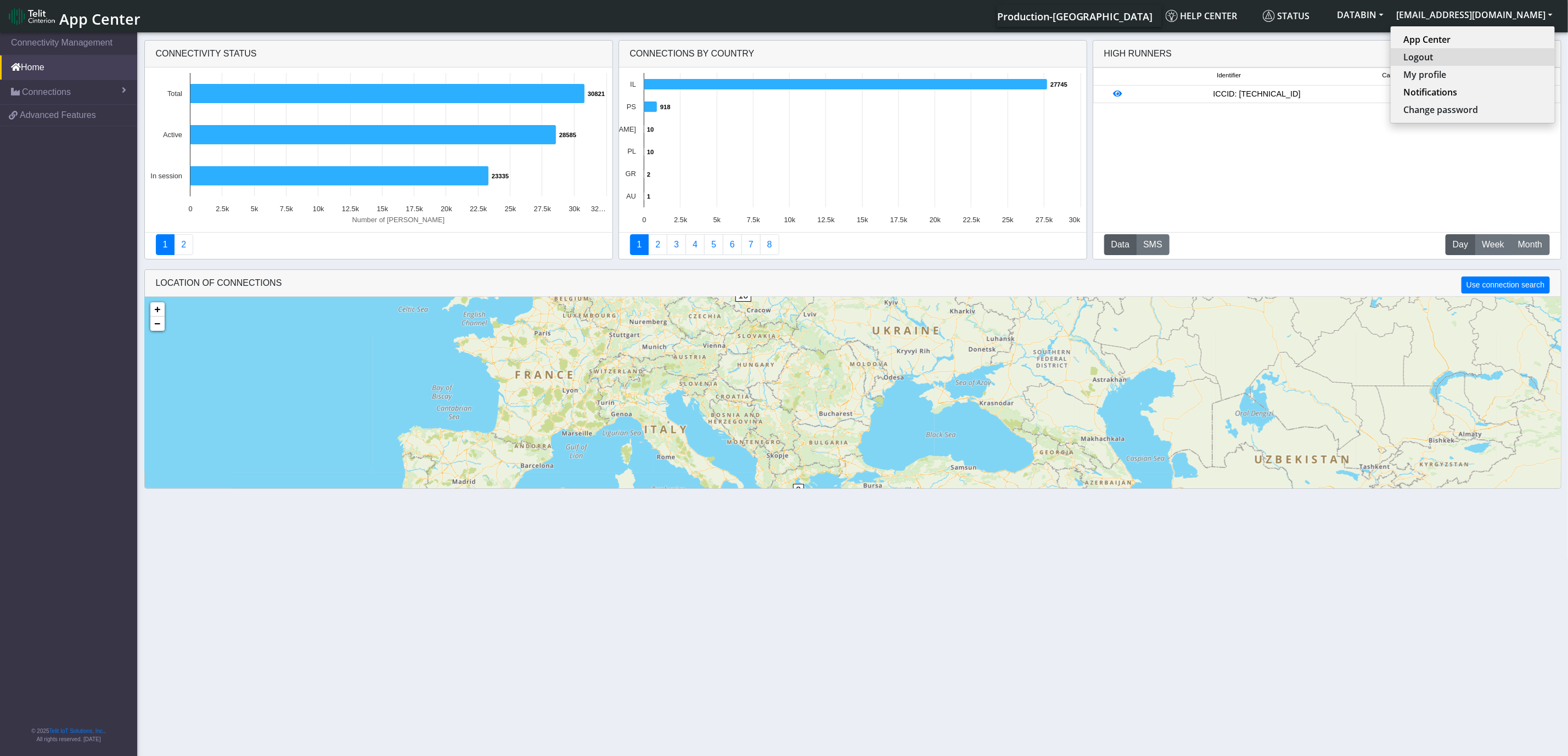
click at [1506, 55] on button "Logout" at bounding box center [1472, 57] width 164 height 17
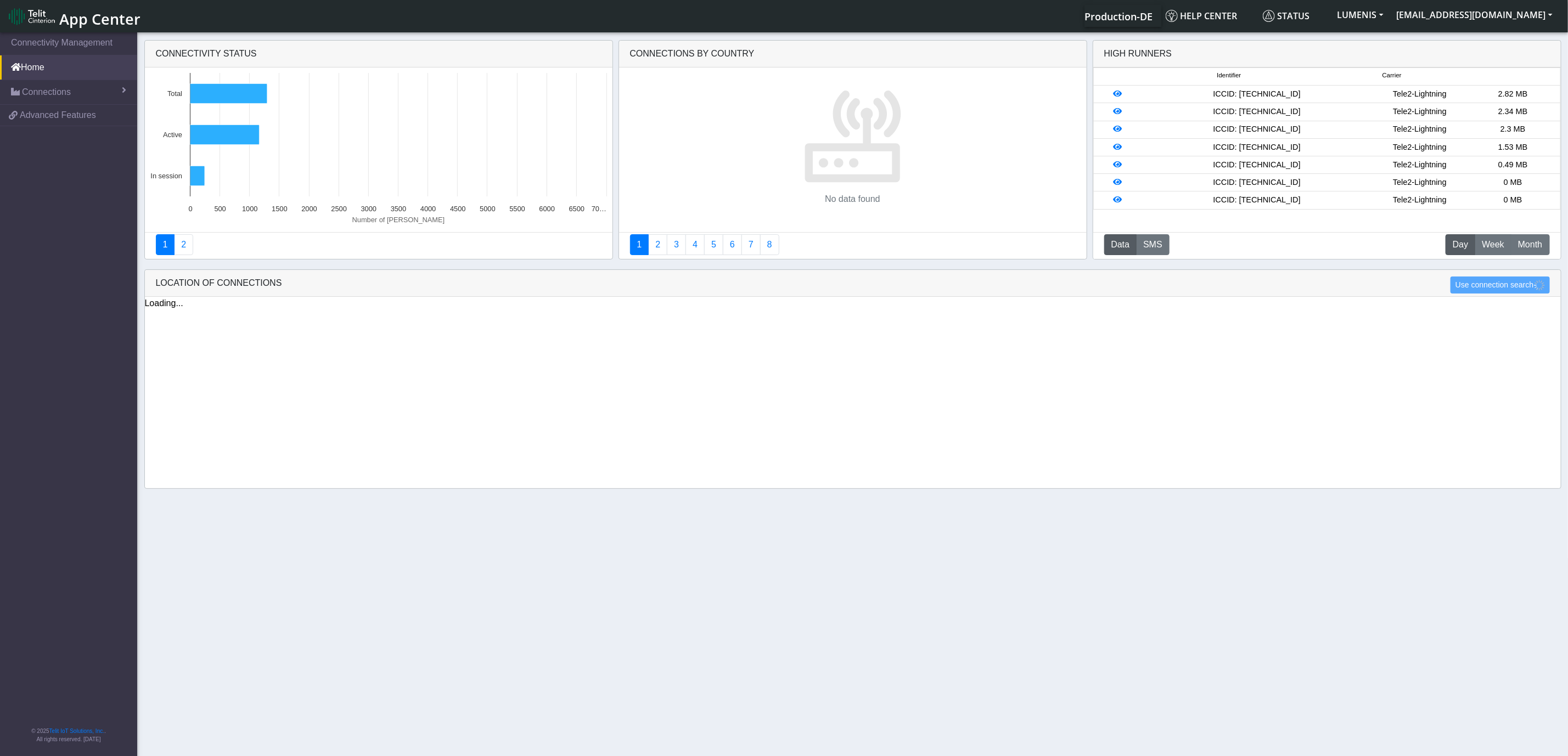
click at [1390, 26] on li "LUMENIS" at bounding box center [1361, 16] width 59 height 22
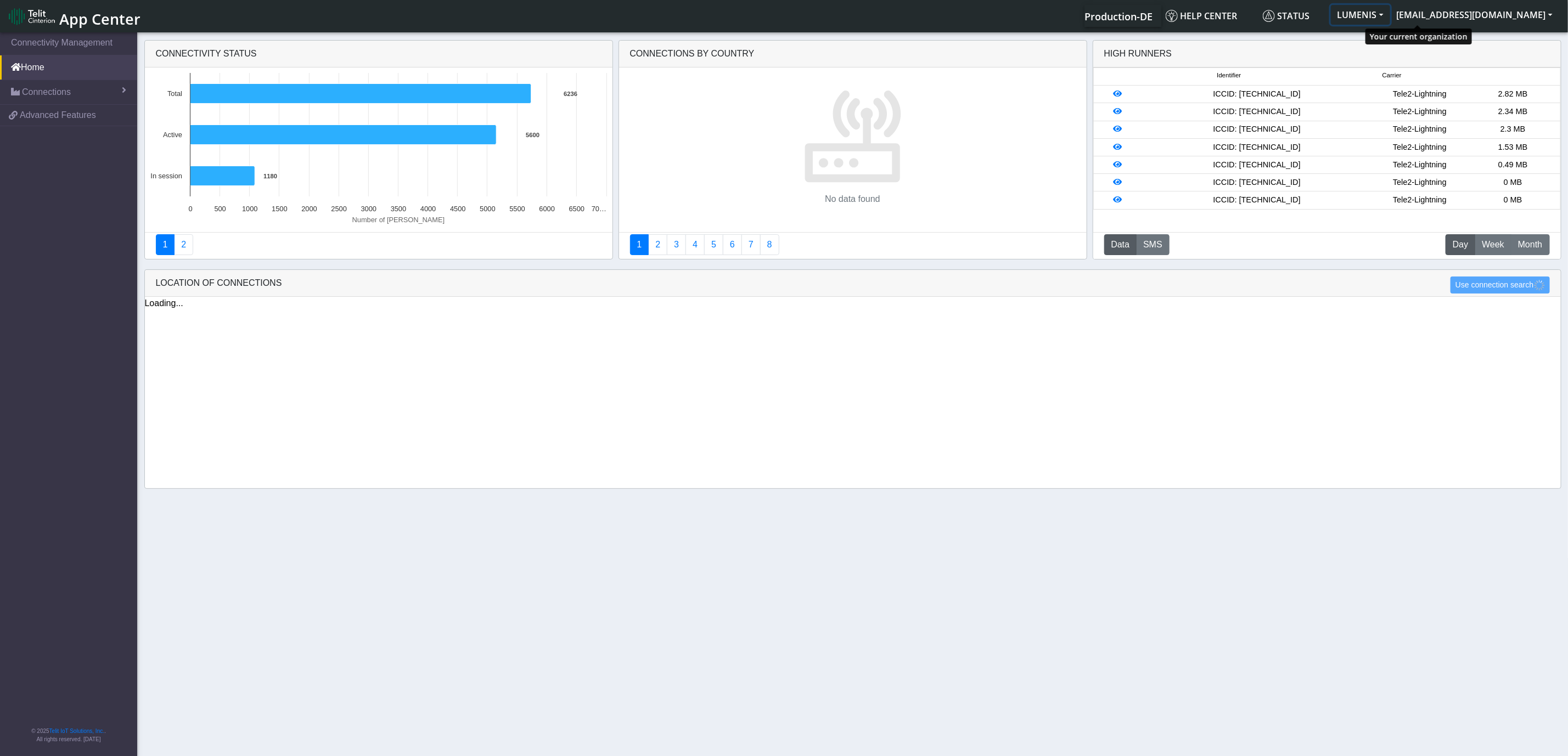
click at [1390, 17] on button "LUMENIS" at bounding box center [1361, 15] width 59 height 20
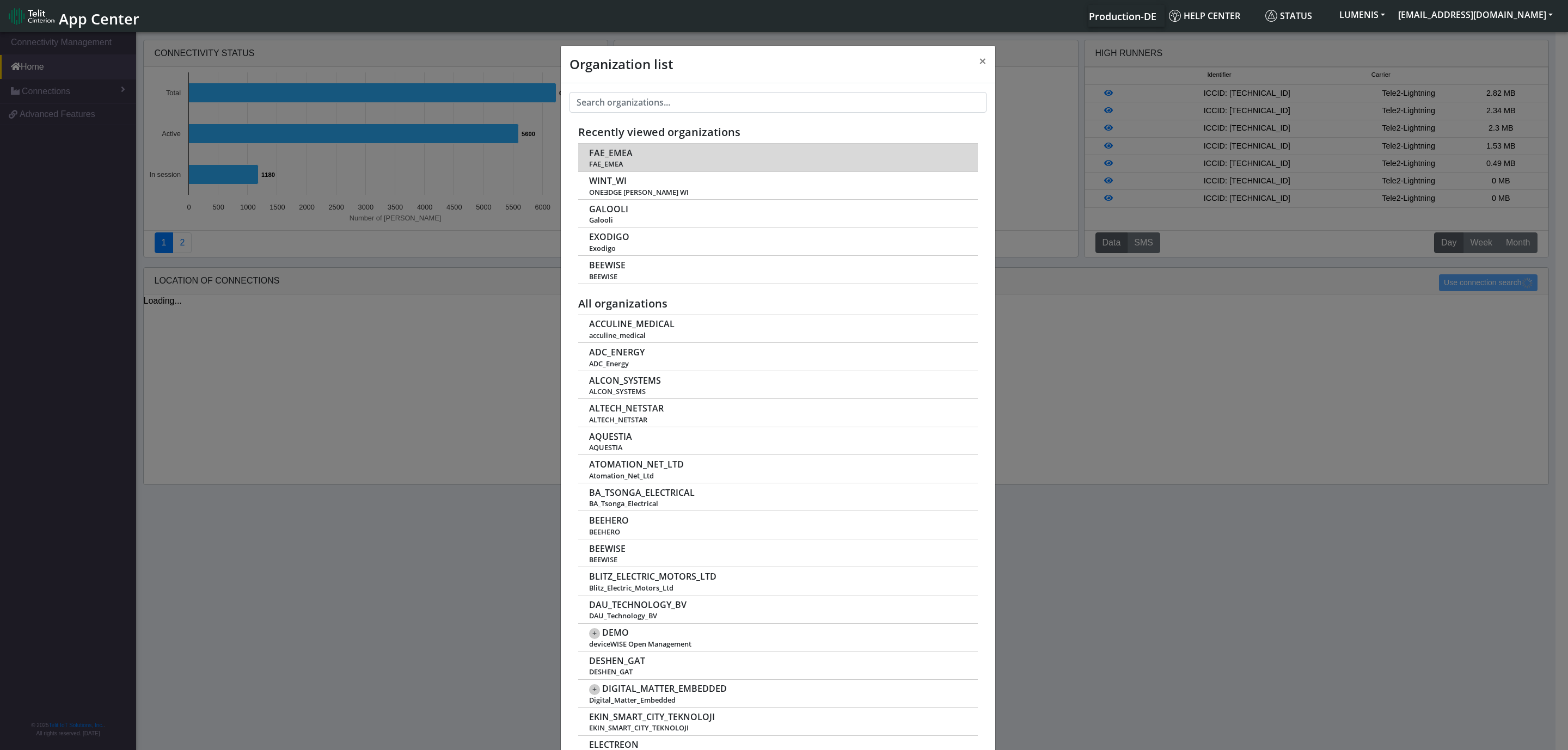
click at [605, 157] on span "FAE_EMEA" at bounding box center [611, 153] width 43 height 10
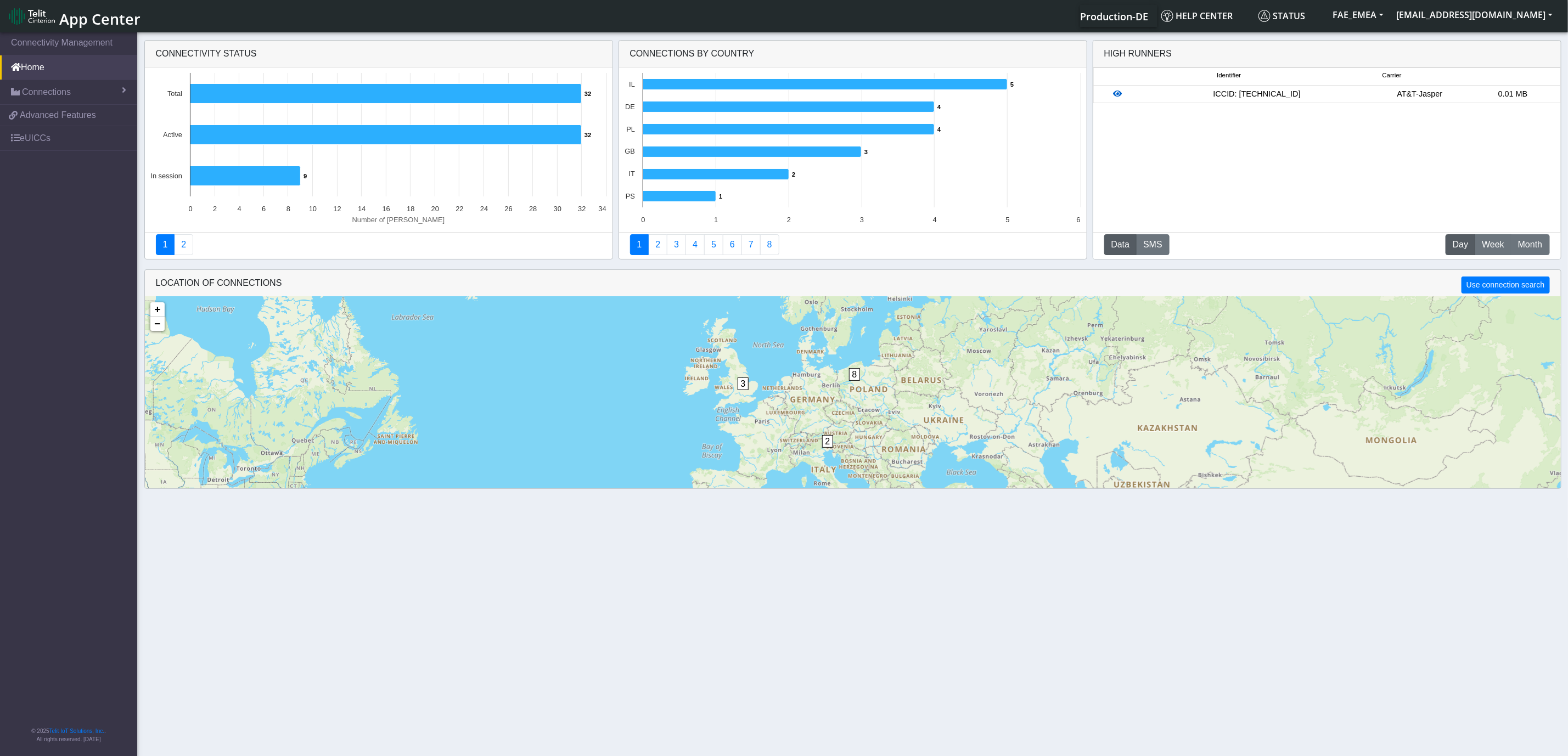
click at [1116, 95] on icon at bounding box center [1117, 94] width 9 height 8
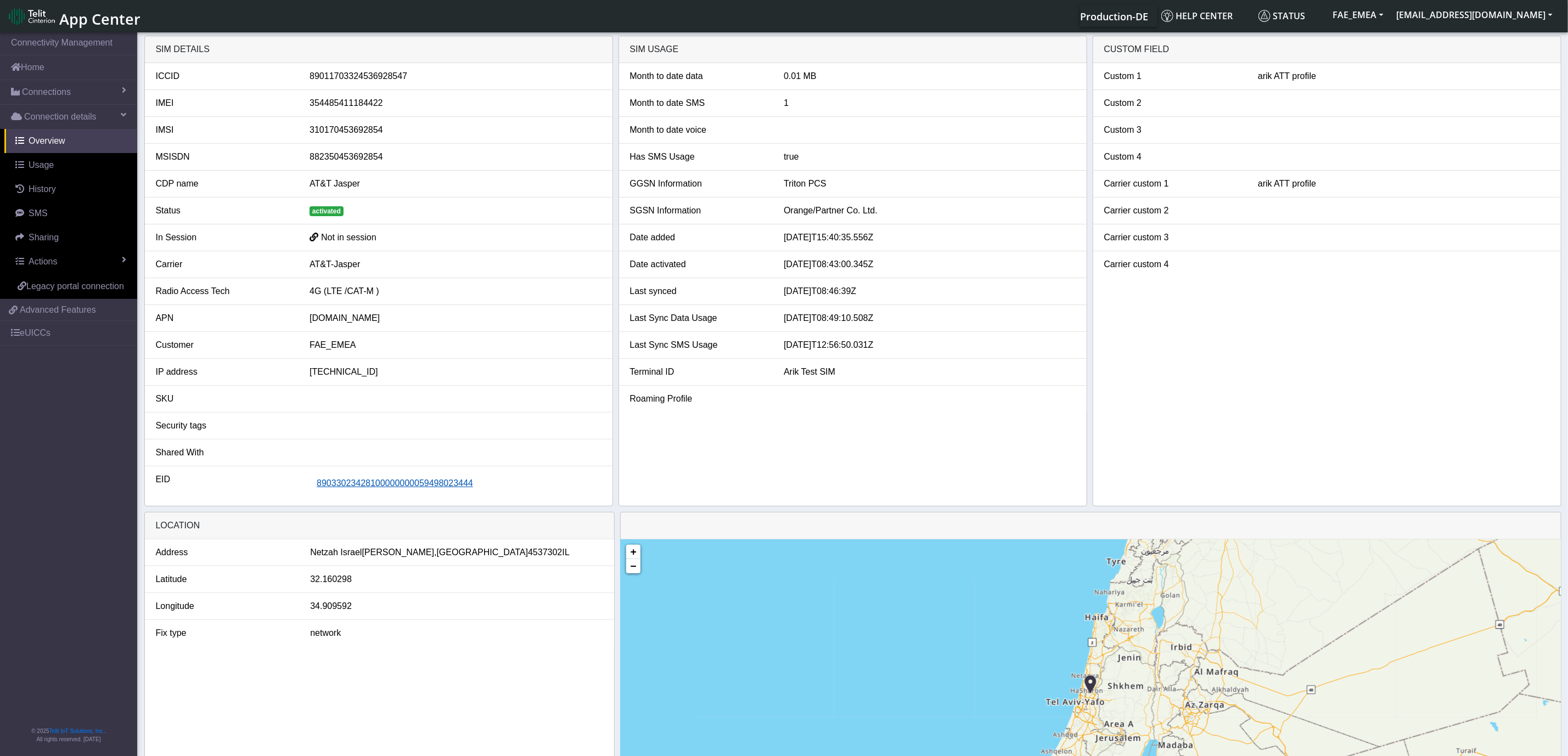
click at [440, 482] on span "89033023428100000000059498023444" at bounding box center [395, 483] width 156 height 9
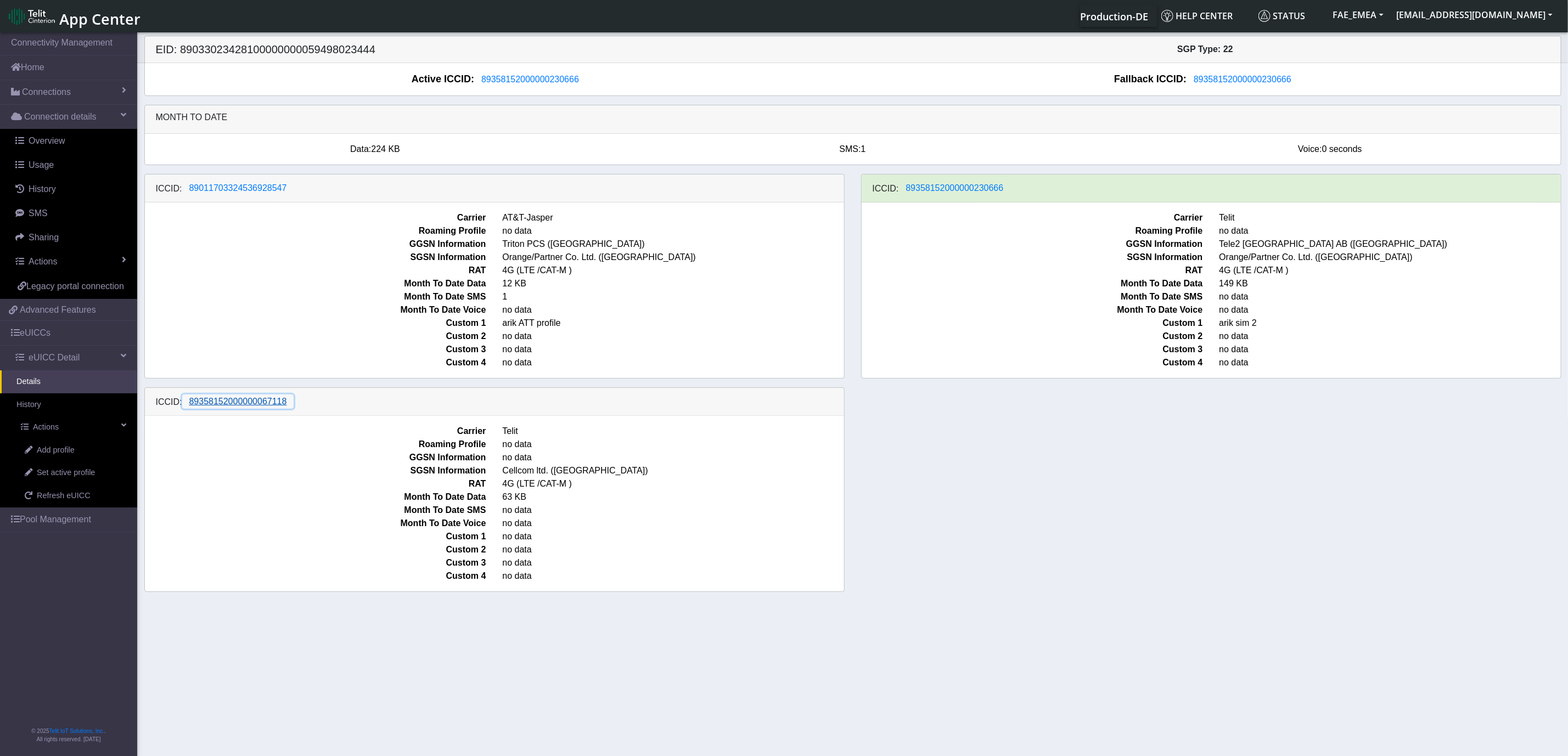
click at [256, 406] on span "89358152000000067118" at bounding box center [238, 401] width 98 height 9
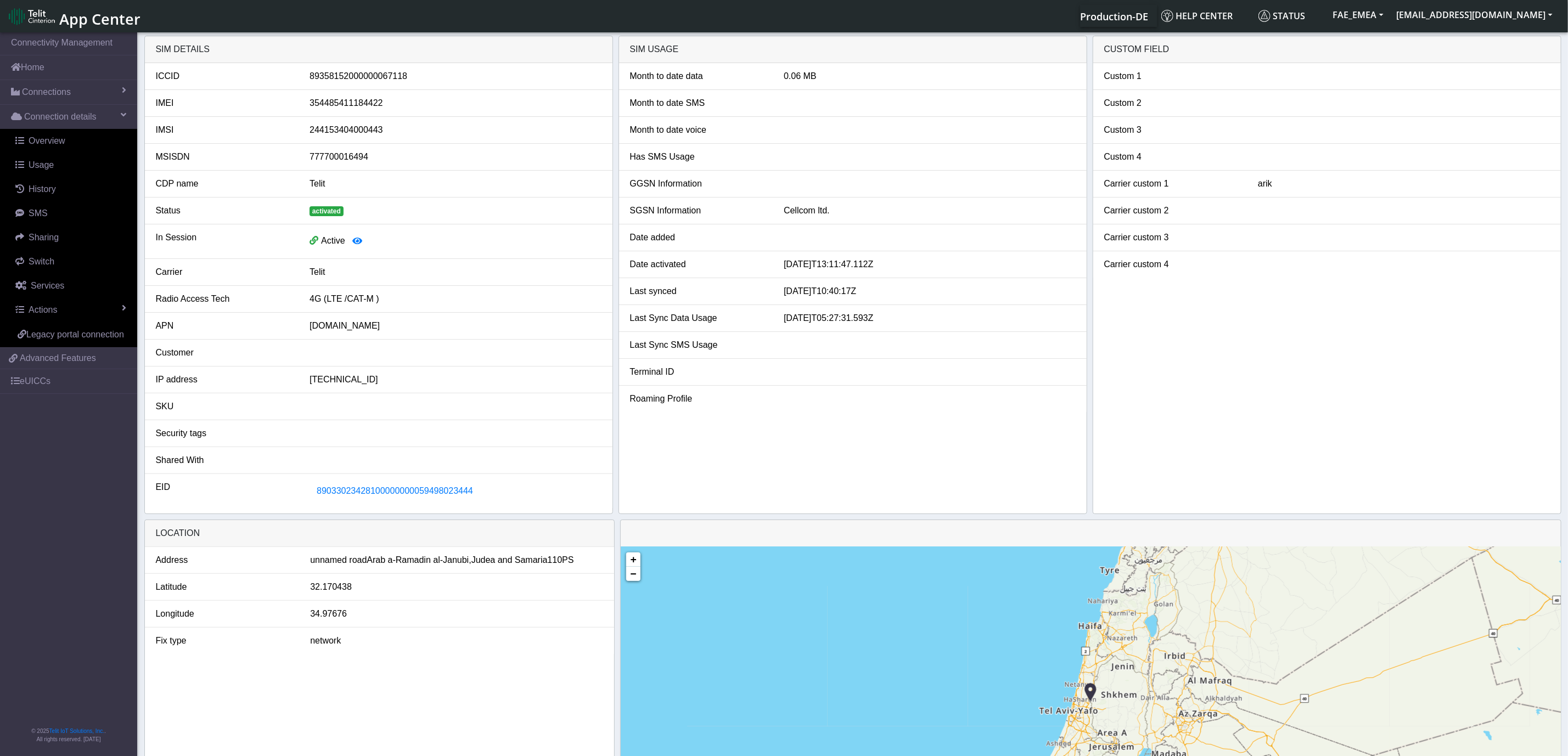
click at [366, 79] on div "89358152000000067118" at bounding box center [455, 76] width 308 height 13
copy div "89358152000000067118"
click at [355, 496] on span "89033023428100000000059498023444" at bounding box center [395, 491] width 156 height 9
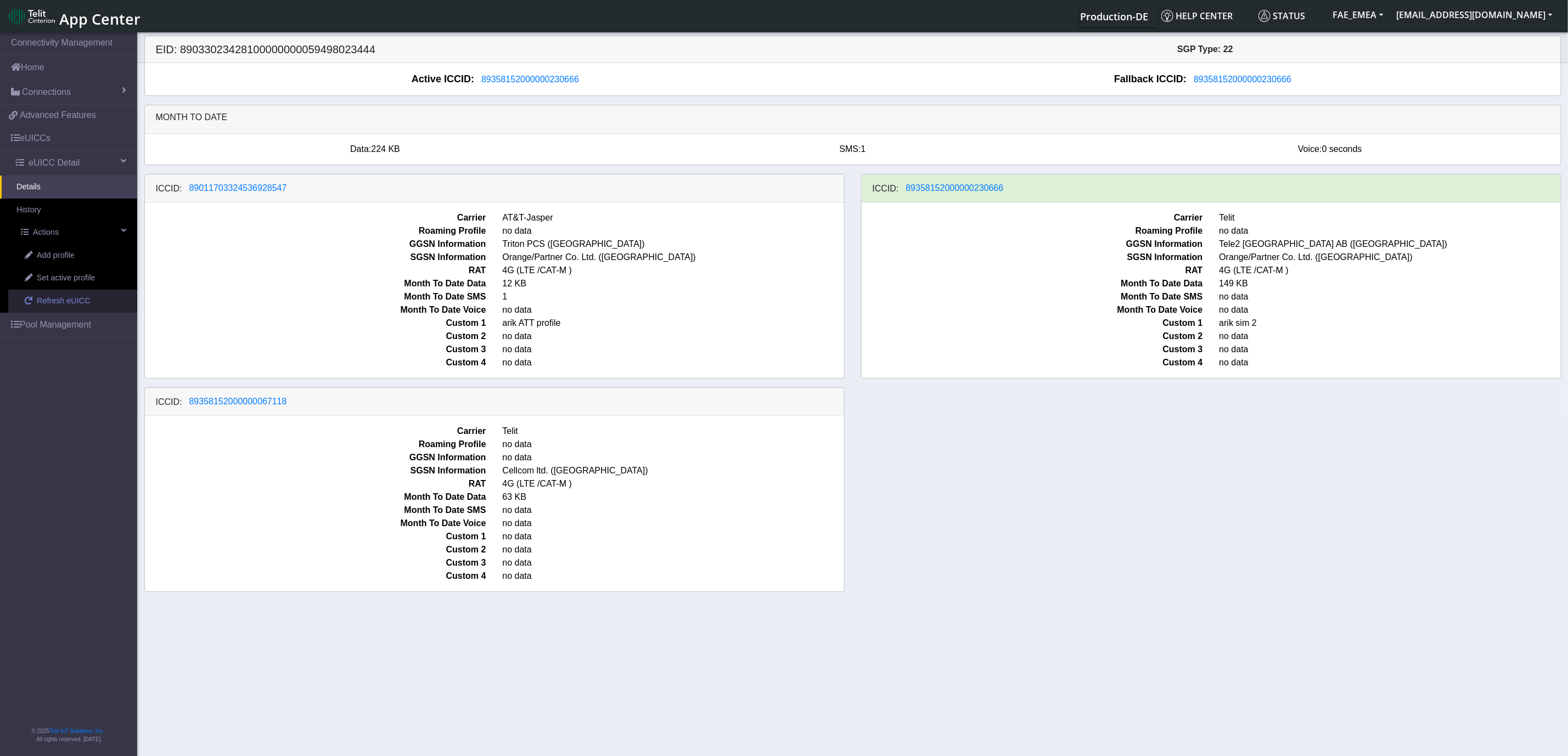
click at [63, 305] on span "Refresh eUICC" at bounding box center [64, 301] width 54 height 12
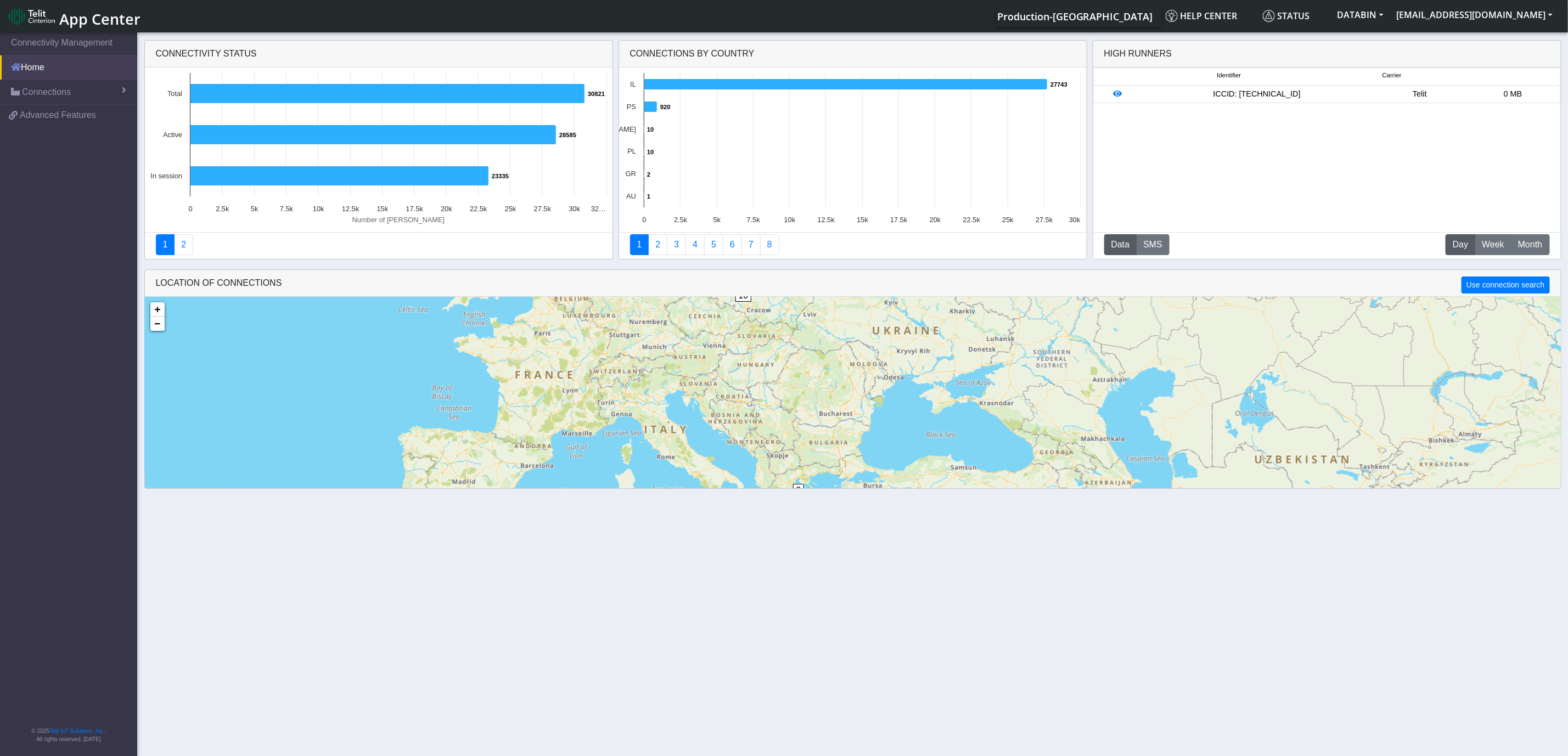
click at [60, 71] on link "Home" at bounding box center [68, 67] width 137 height 24
click at [52, 86] on span "Connections" at bounding box center [46, 92] width 49 height 13
click at [53, 108] on link "List" at bounding box center [68, 116] width 137 height 23
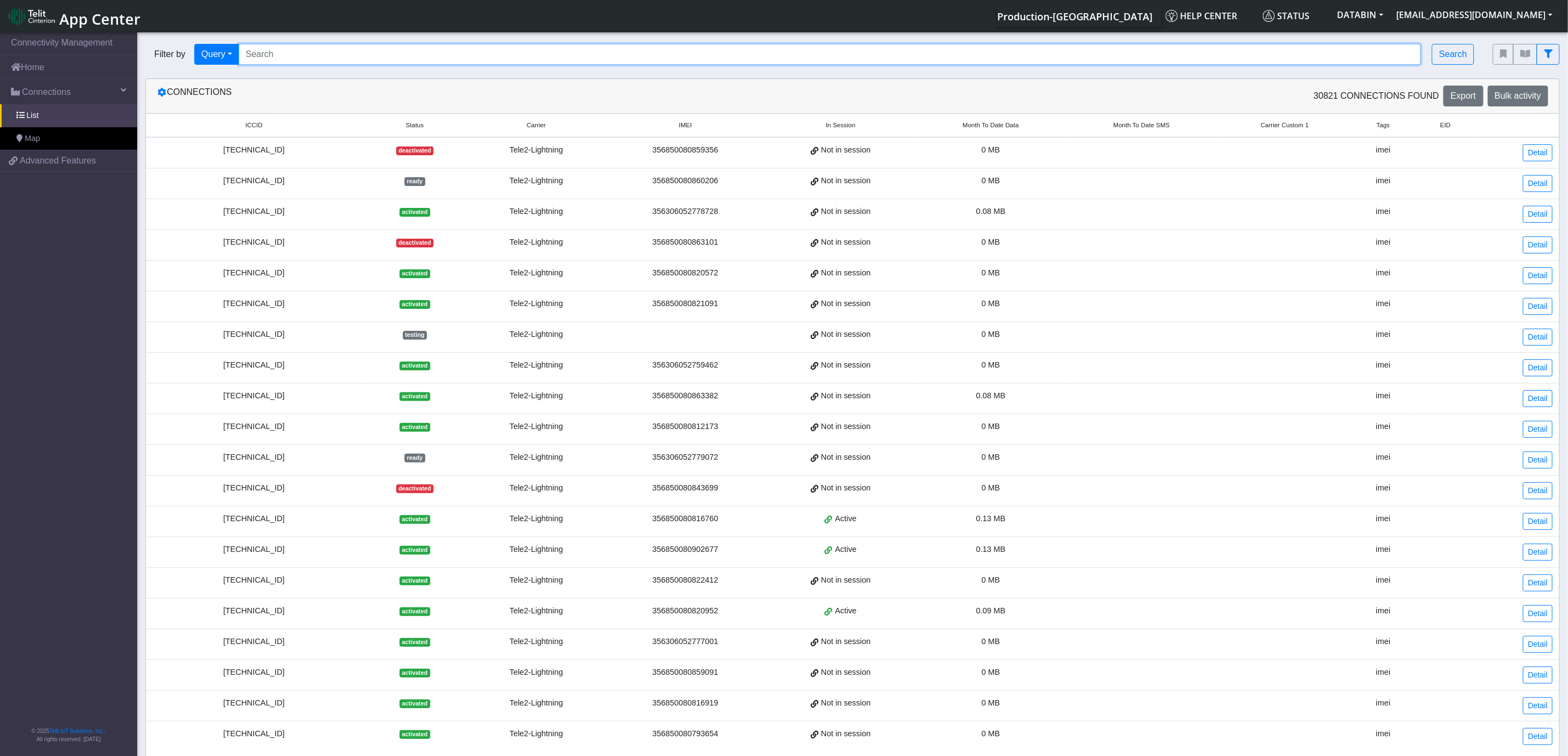
click at [438, 50] on input "Search..." at bounding box center [830, 54] width 1182 height 21
paste input "[TECHNICAL_ID]"
type input "[TECHNICAL_ID]"
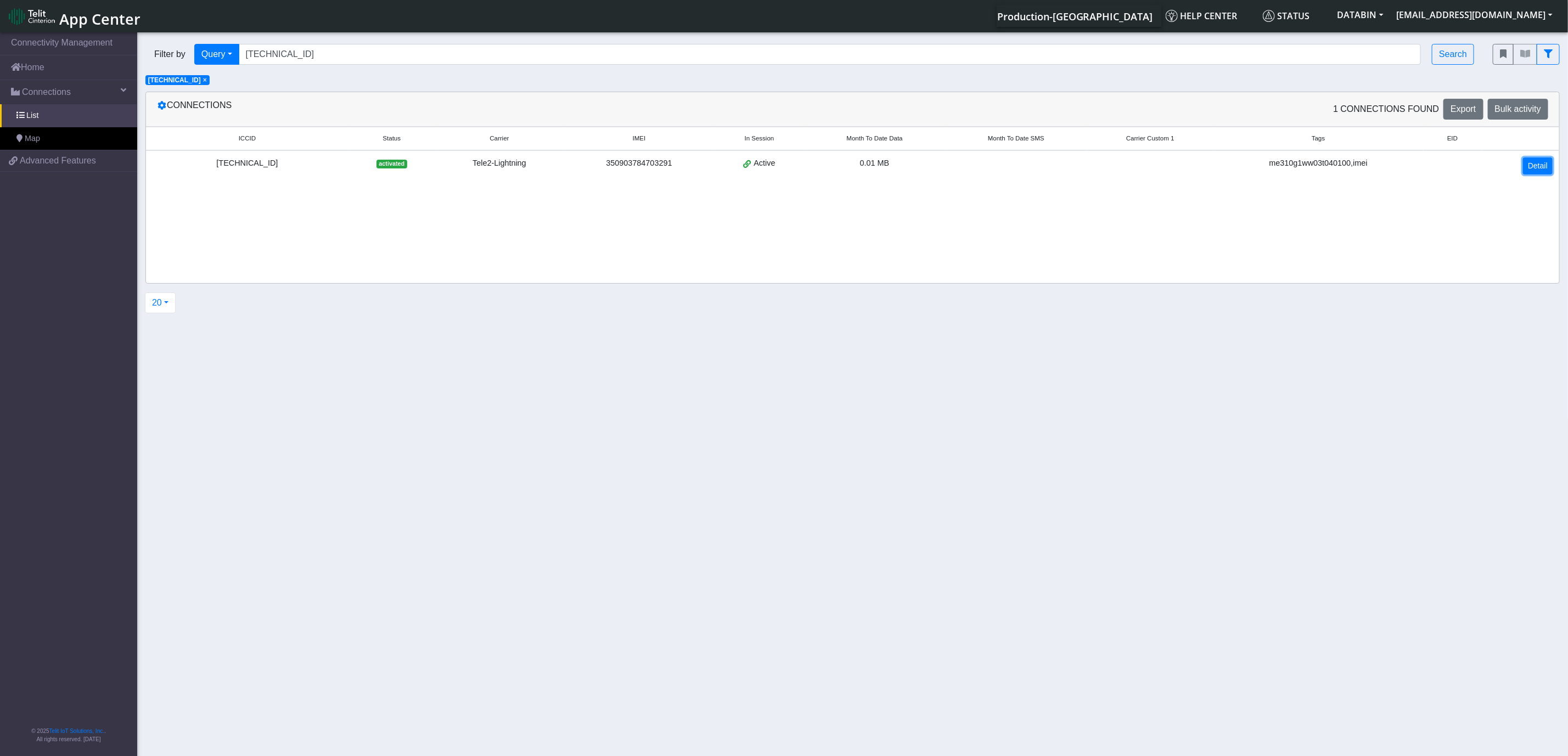
click at [1538, 172] on link "Detail" at bounding box center [1538, 166] width 30 height 17
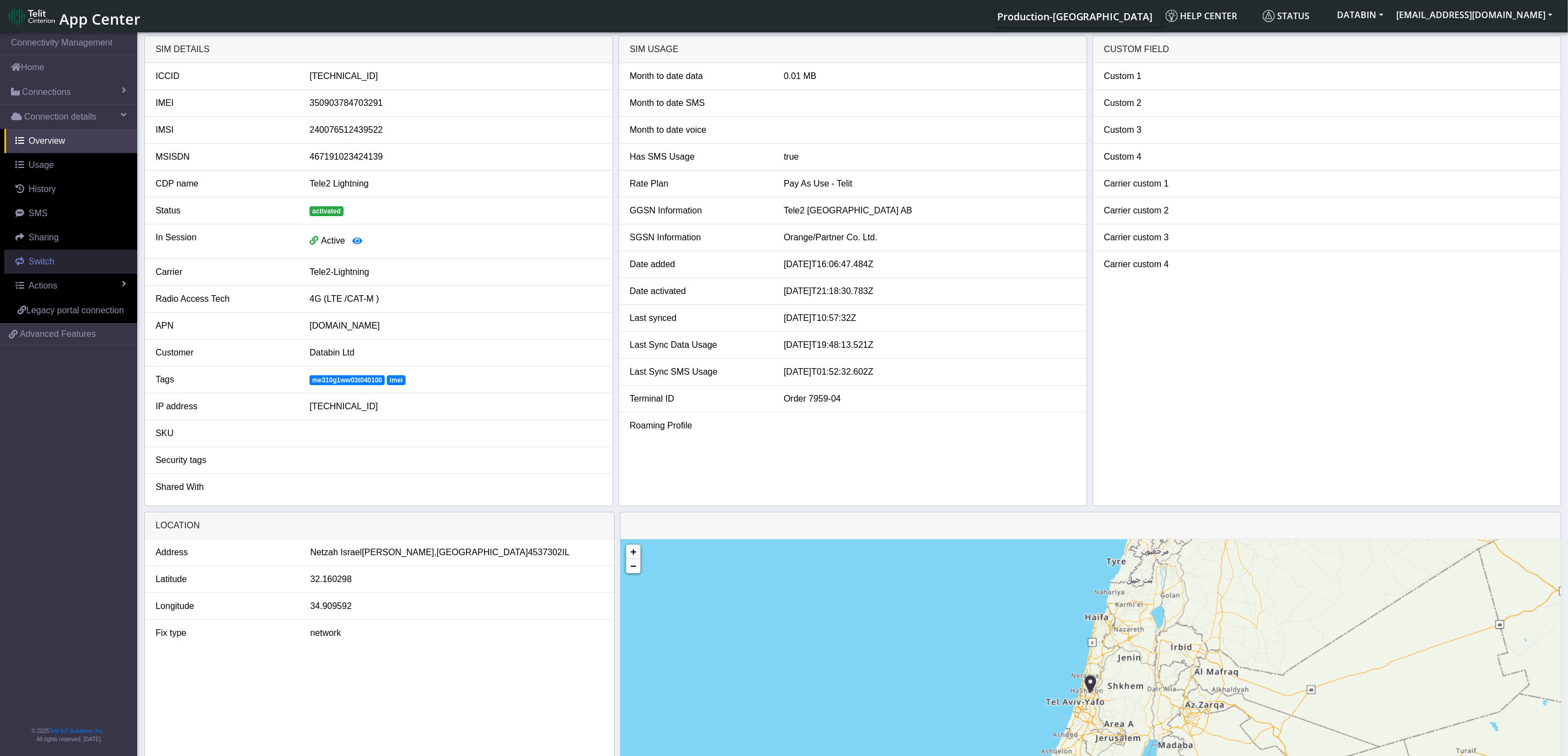
click at [65, 262] on link "Switch" at bounding box center [71, 261] width 133 height 24
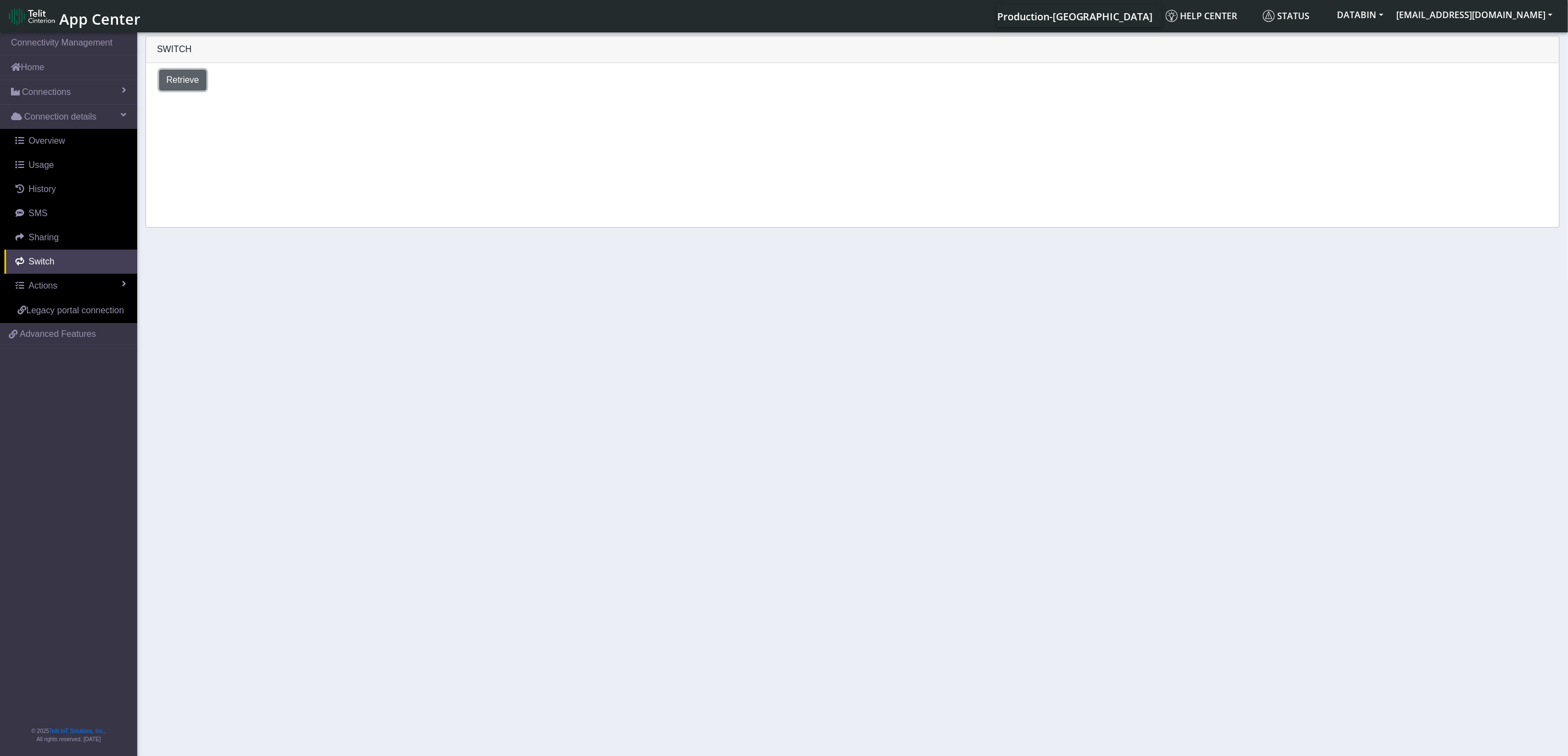
click at [175, 84] on span "Retrieve" at bounding box center [182, 80] width 33 height 9
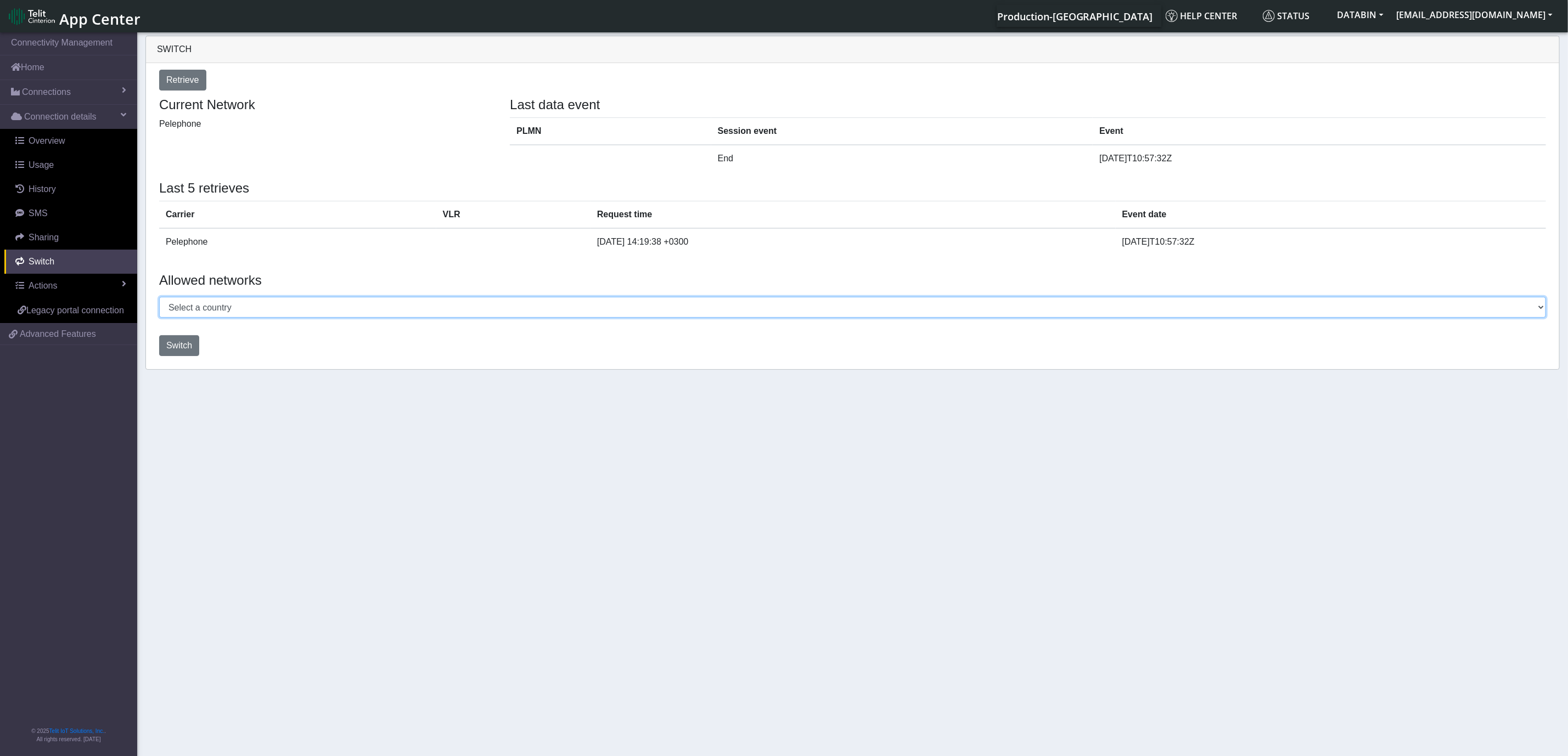
click at [555, 305] on select "Select a country [GEOGRAPHIC_DATA] [GEOGRAPHIC_DATA] [GEOGRAPHIC_DATA] [GEOGRAP…" at bounding box center [852, 307] width 1386 height 21
select select "Israel"
click at [159, 298] on select "Select a country [GEOGRAPHIC_DATA] [GEOGRAPHIC_DATA] [GEOGRAPHIC_DATA] [GEOGRAP…" at bounding box center [852, 307] width 1386 height 21
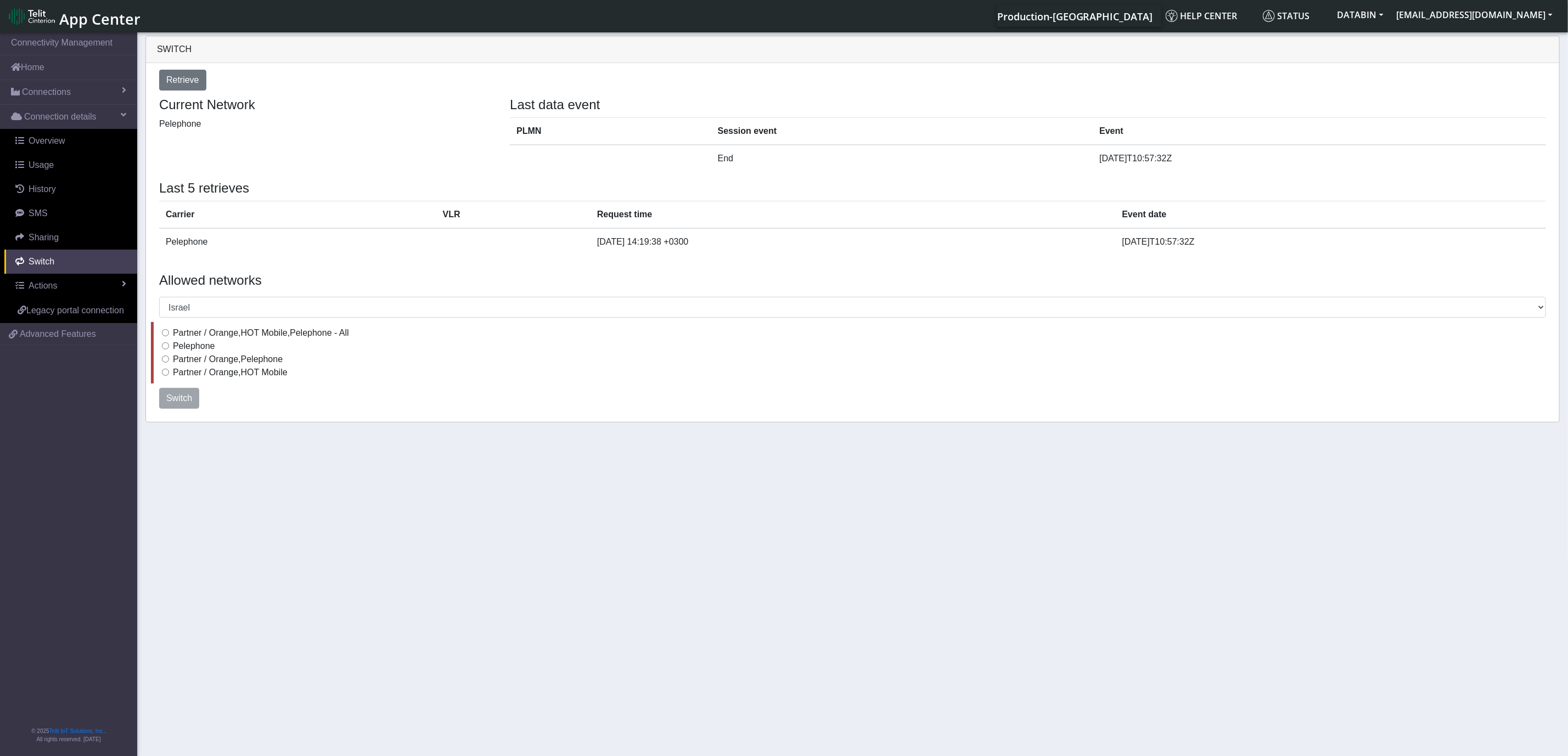
click at [165, 331] on input "Partner / Orange,HOT Mobile,Pelephone - All" at bounding box center [165, 332] width 7 height 7
radio input "true"
drag, startPoint x: 178, startPoint y: 402, endPoint x: 326, endPoint y: 384, distance: 149.1
click at [326, 384] on div "Allowed networks Select a country [GEOGRAPHIC_DATA] [GEOGRAPHIC_DATA] [GEOGRAPH…" at bounding box center [852, 343] width 1403 height 150
click at [172, 402] on span "Switch" at bounding box center [179, 398] width 26 height 9
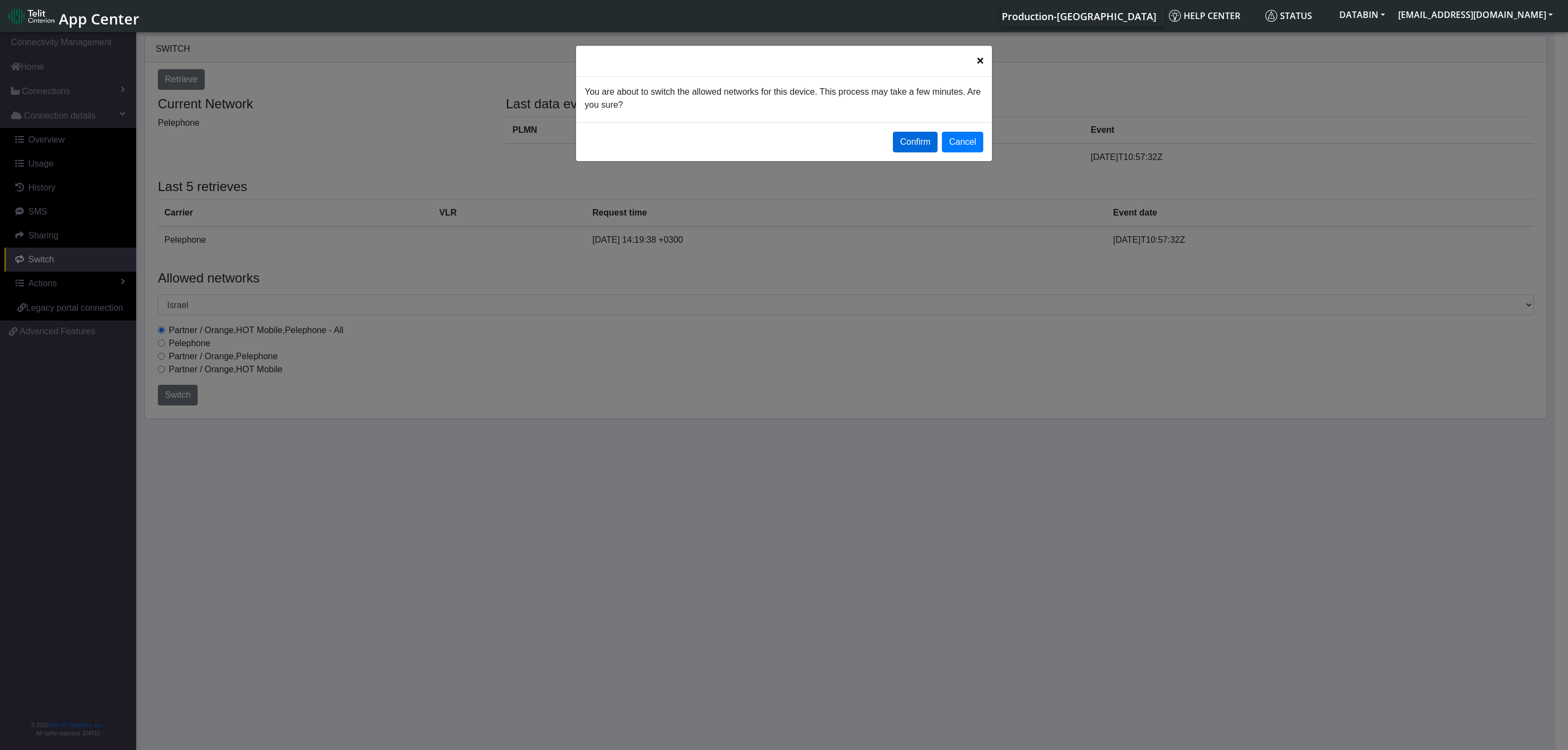
click at [917, 149] on button "Confirm" at bounding box center [916, 142] width 45 height 20
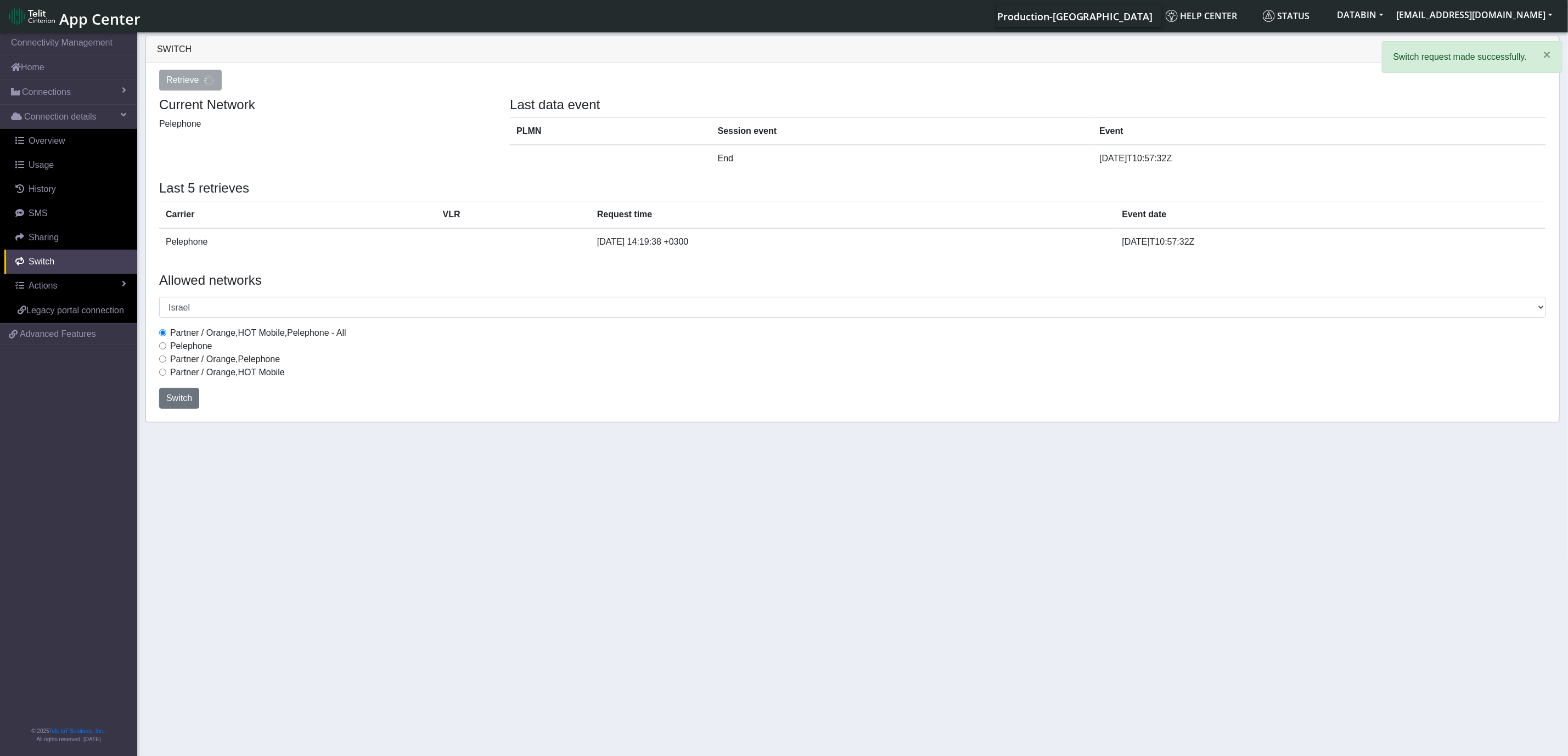
select select
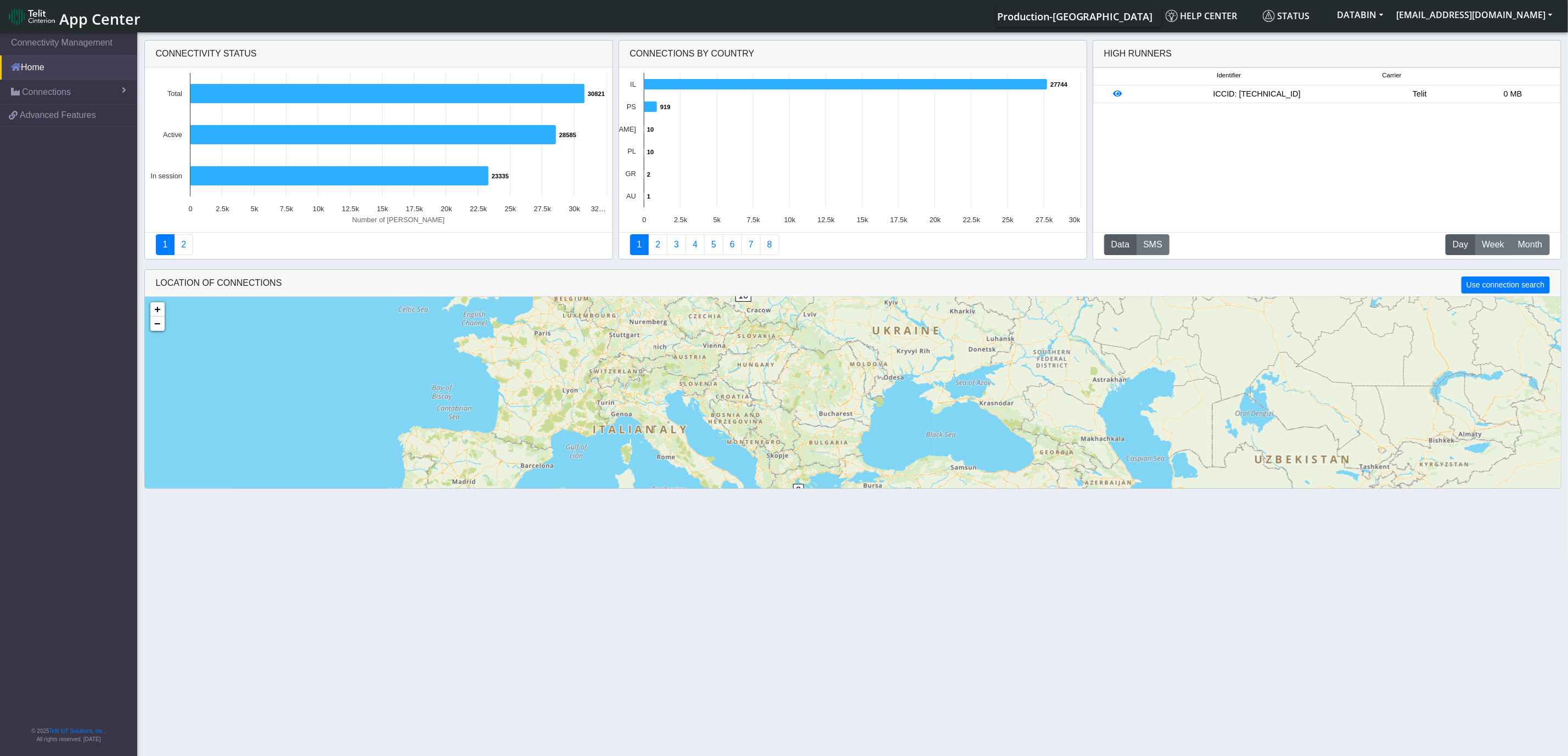
drag, startPoint x: 50, startPoint y: 63, endPoint x: 50, endPoint y: 70, distance: 7.0
click at [50, 63] on link "Home" at bounding box center [68, 67] width 137 height 24
click at [30, 74] on link "Home" at bounding box center [68, 67] width 137 height 24
click at [33, 93] on span "Connections" at bounding box center [46, 92] width 49 height 13
click at [37, 109] on link "List" at bounding box center [68, 116] width 137 height 23
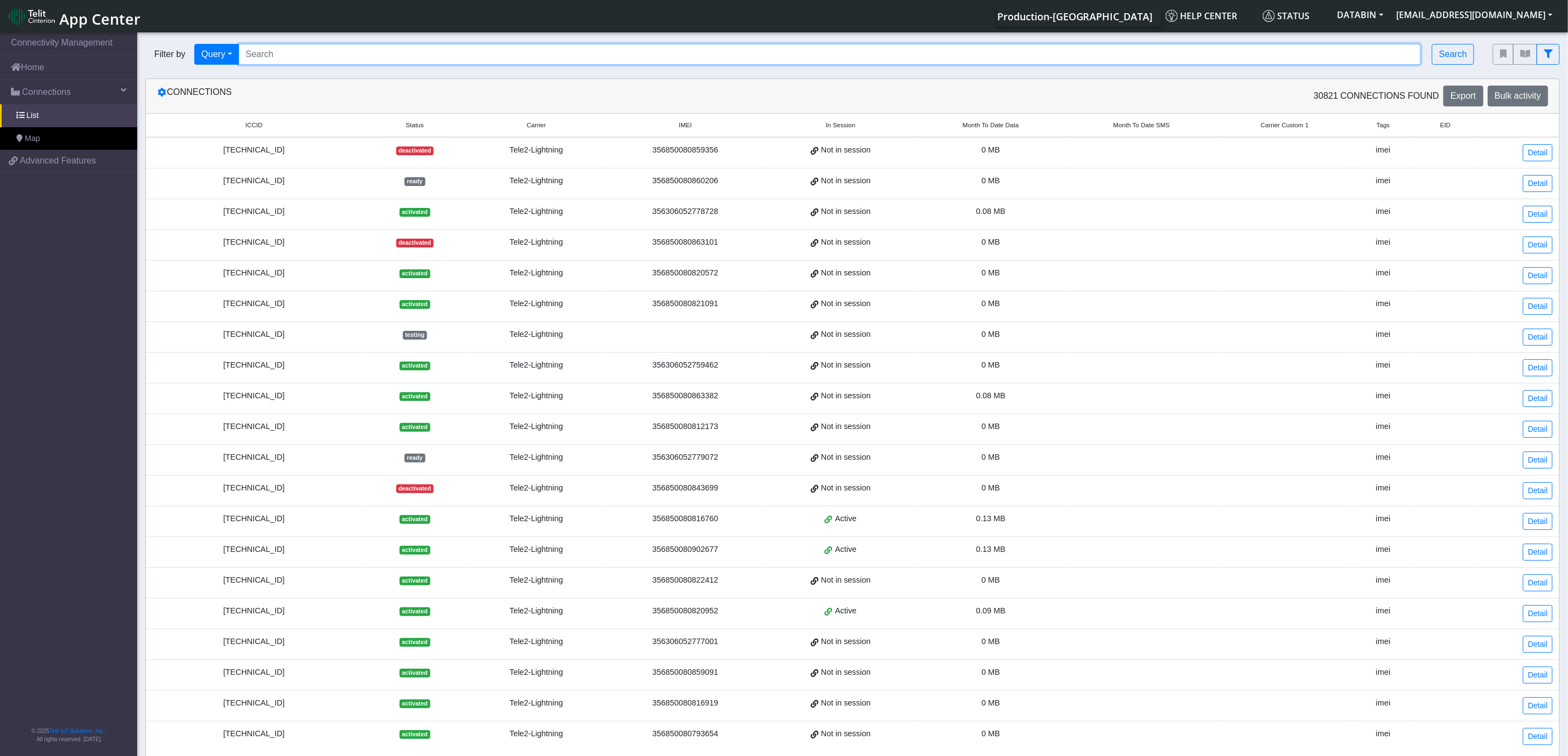
click at [255, 52] on input "Search..." at bounding box center [830, 54] width 1182 height 21
paste input "[TECHNICAL_ID]"
type input "[TECHNICAL_ID]"
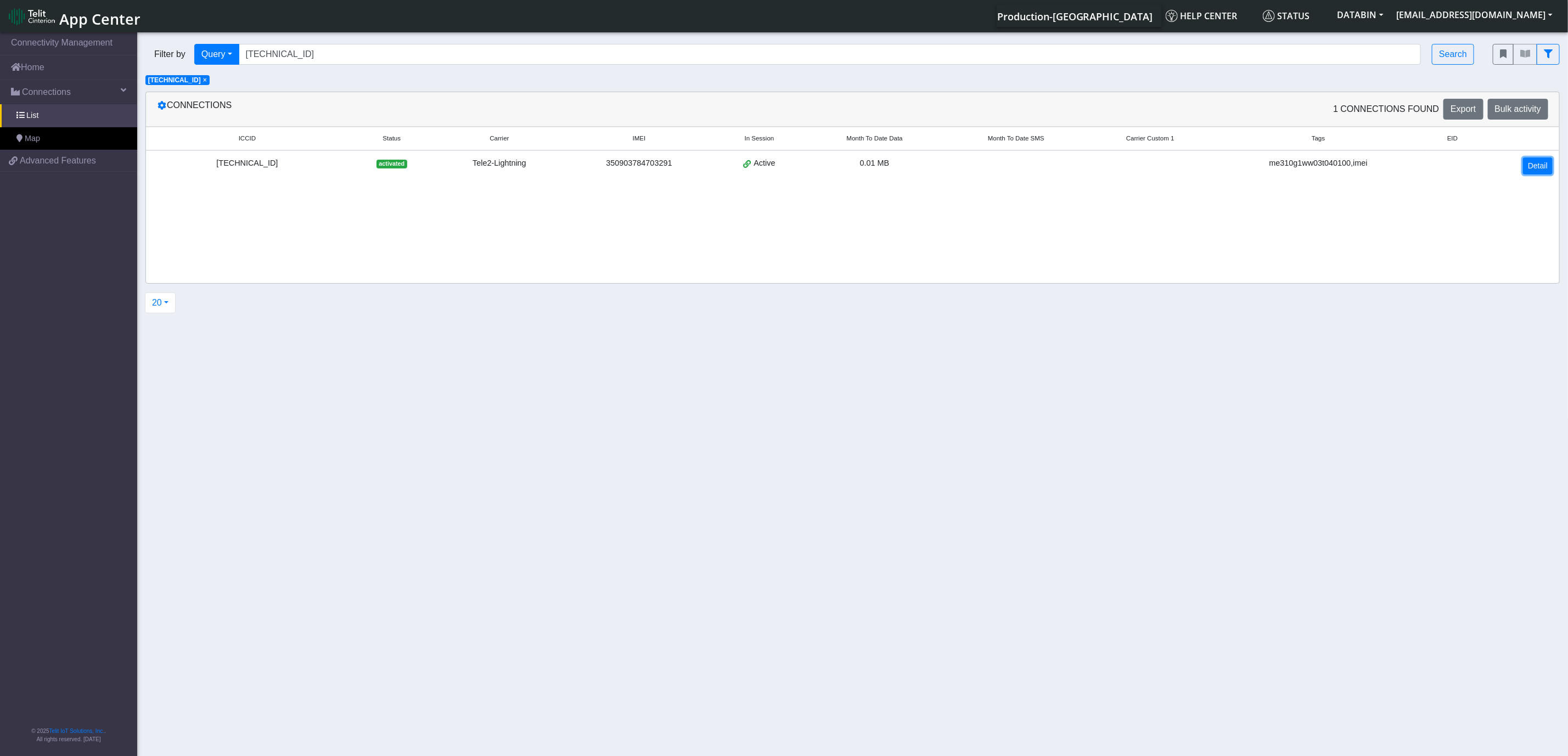
click at [1542, 169] on link "Detail" at bounding box center [1538, 166] width 30 height 17
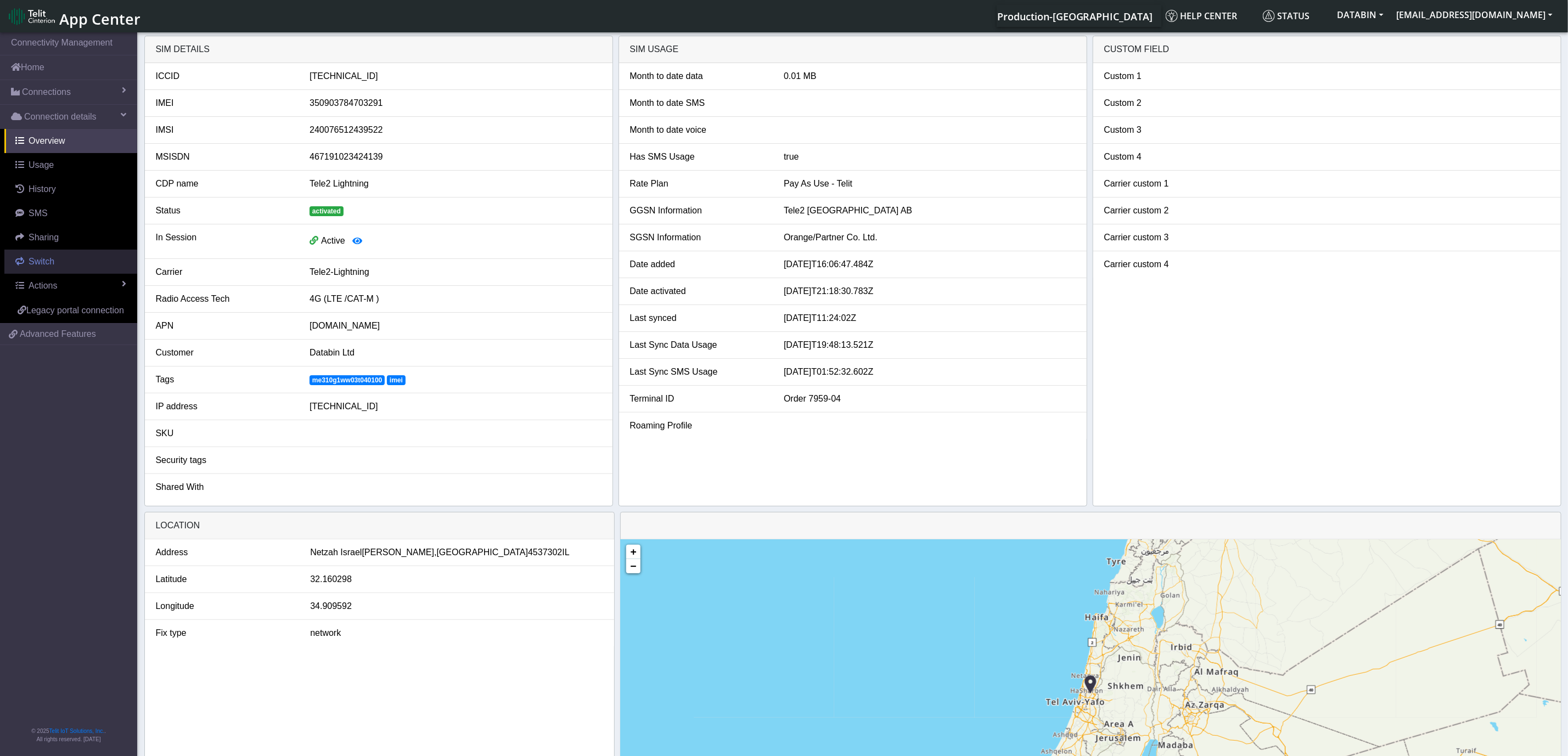
click at [42, 265] on span "Switch" at bounding box center [41, 261] width 26 height 9
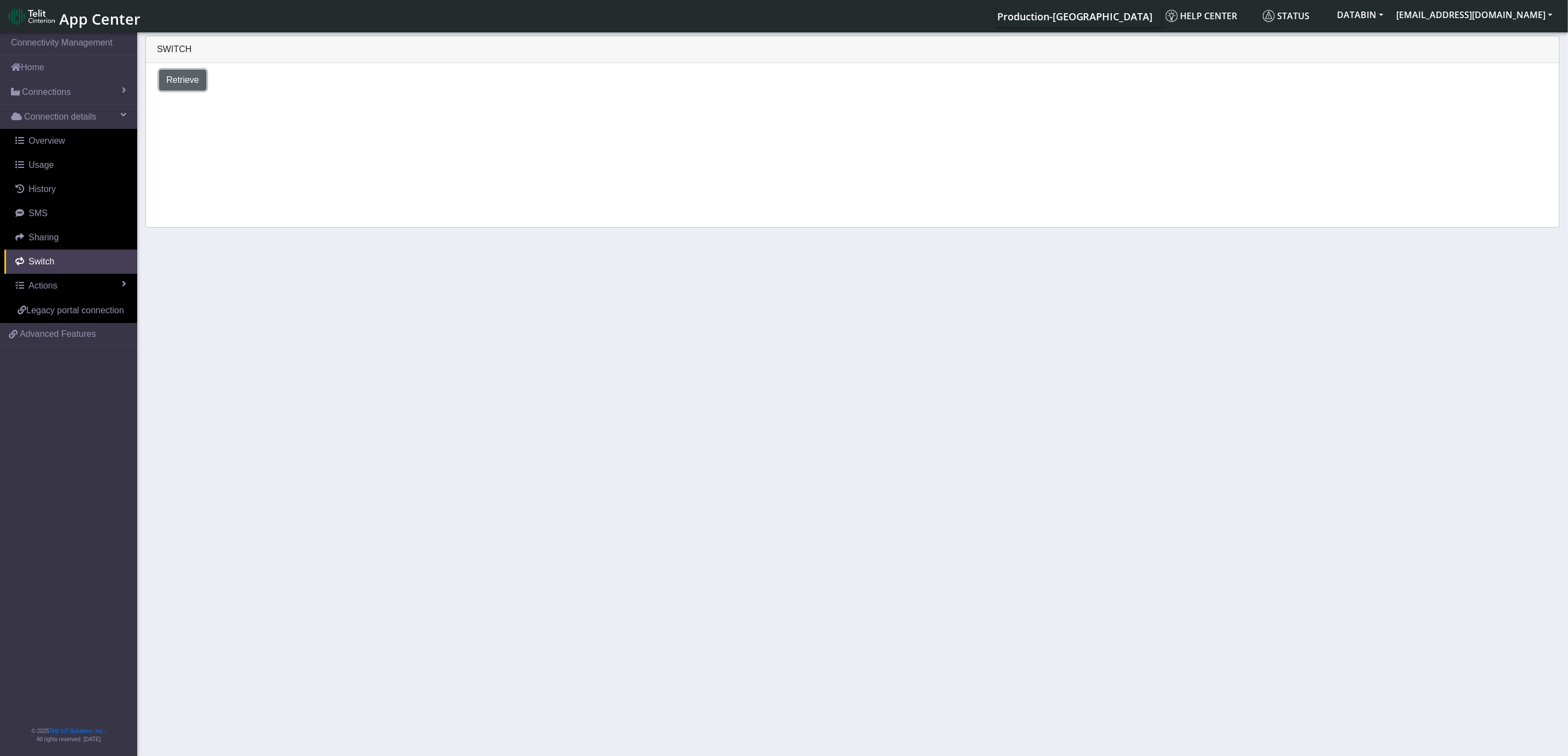
click at [184, 84] on span "Retrieve" at bounding box center [182, 80] width 33 height 9
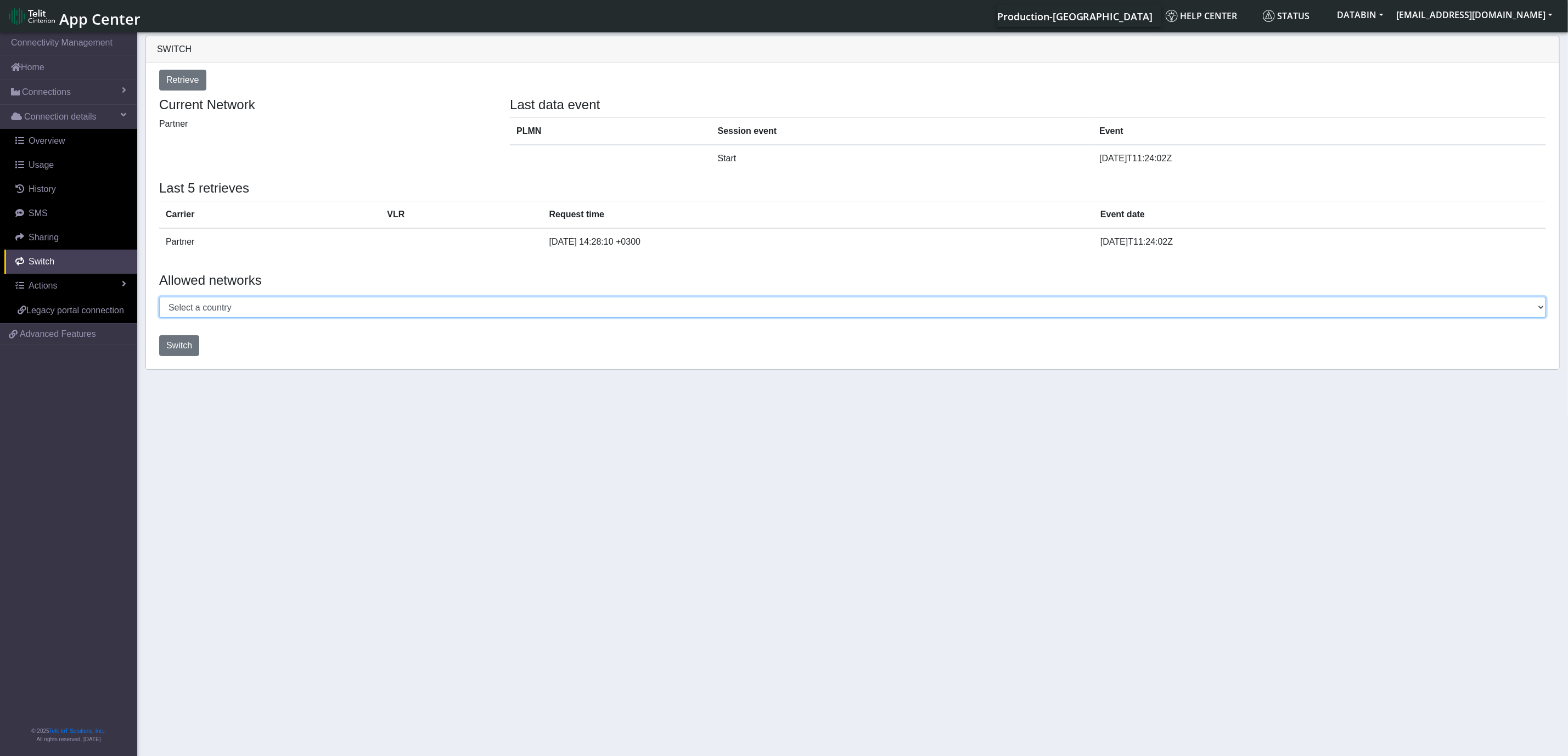
click at [1483, 312] on select "Select a country [GEOGRAPHIC_DATA] [GEOGRAPHIC_DATA] [GEOGRAPHIC_DATA] [GEOGRAP…" at bounding box center [852, 307] width 1386 height 21
select select "Israel"
click at [159, 298] on select "Select a country [GEOGRAPHIC_DATA] [GEOGRAPHIC_DATA] [GEOGRAPHIC_DATA] [GEOGRAP…" at bounding box center [852, 307] width 1386 height 21
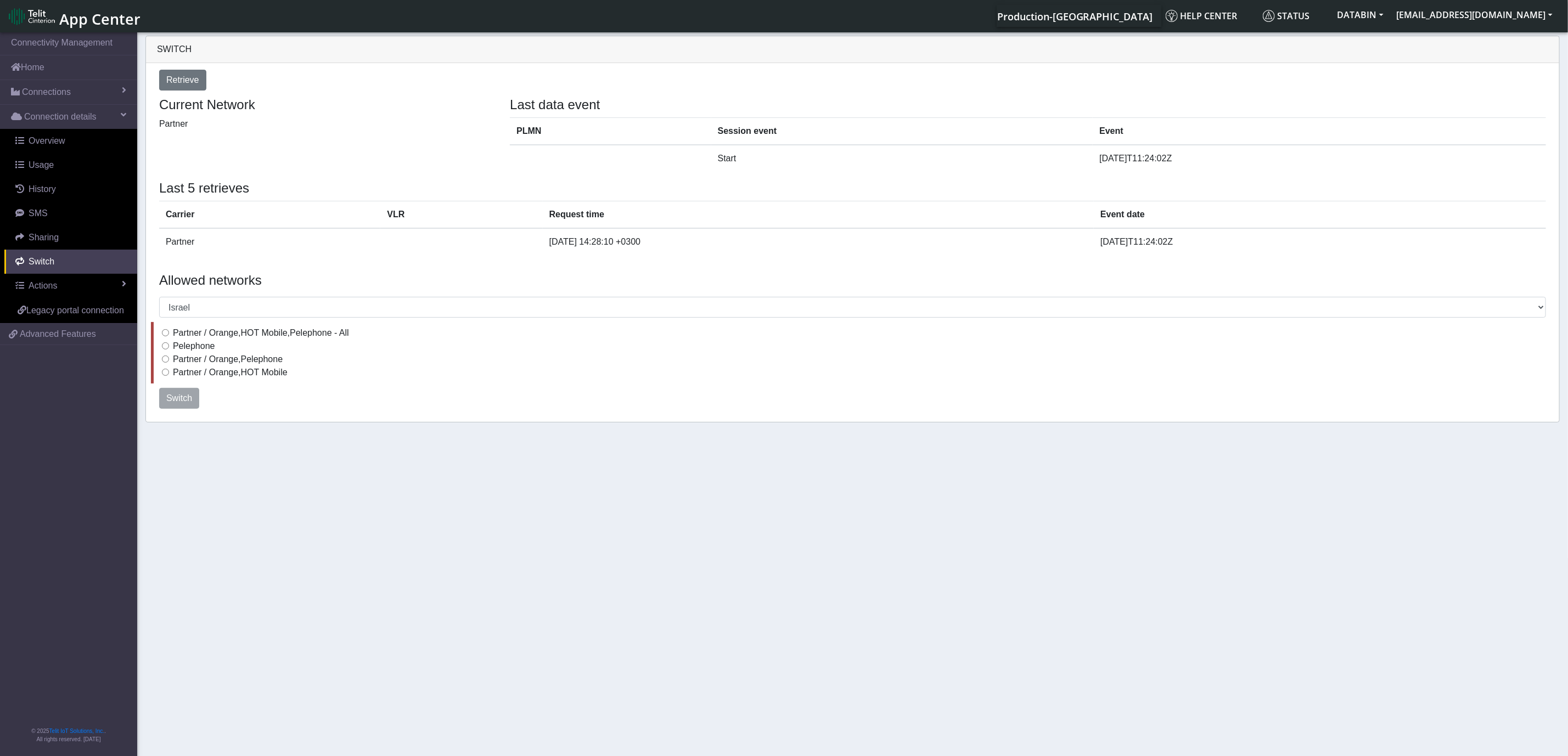
click at [164, 351] on div "Pelephone" at bounding box center [853, 346] width 1384 height 13
click at [165, 350] on input "Pelephone" at bounding box center [165, 346] width 7 height 7
radio input "true"
click at [183, 402] on span "Switch" at bounding box center [179, 398] width 26 height 9
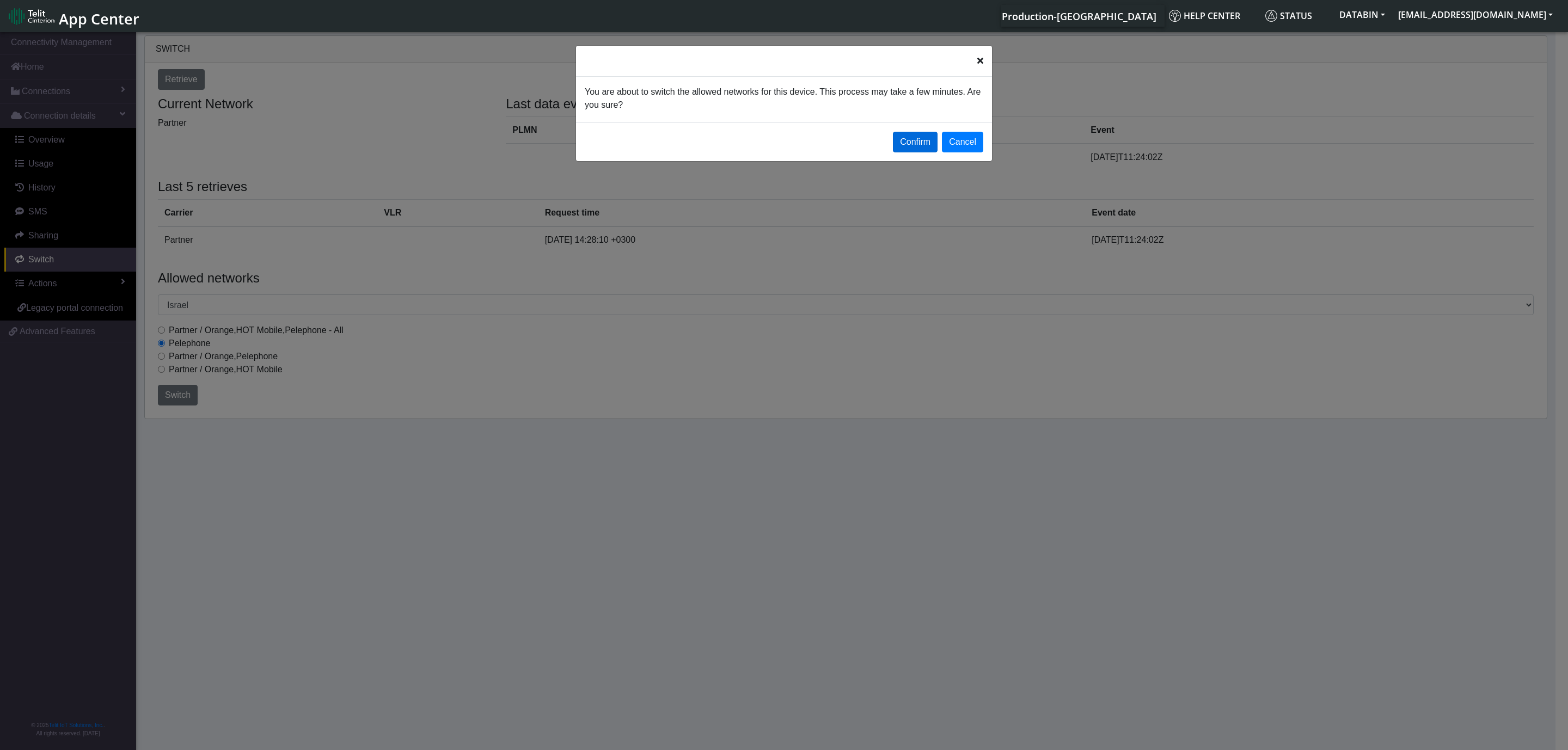
click at [923, 139] on button "Confirm" at bounding box center [916, 142] width 45 height 20
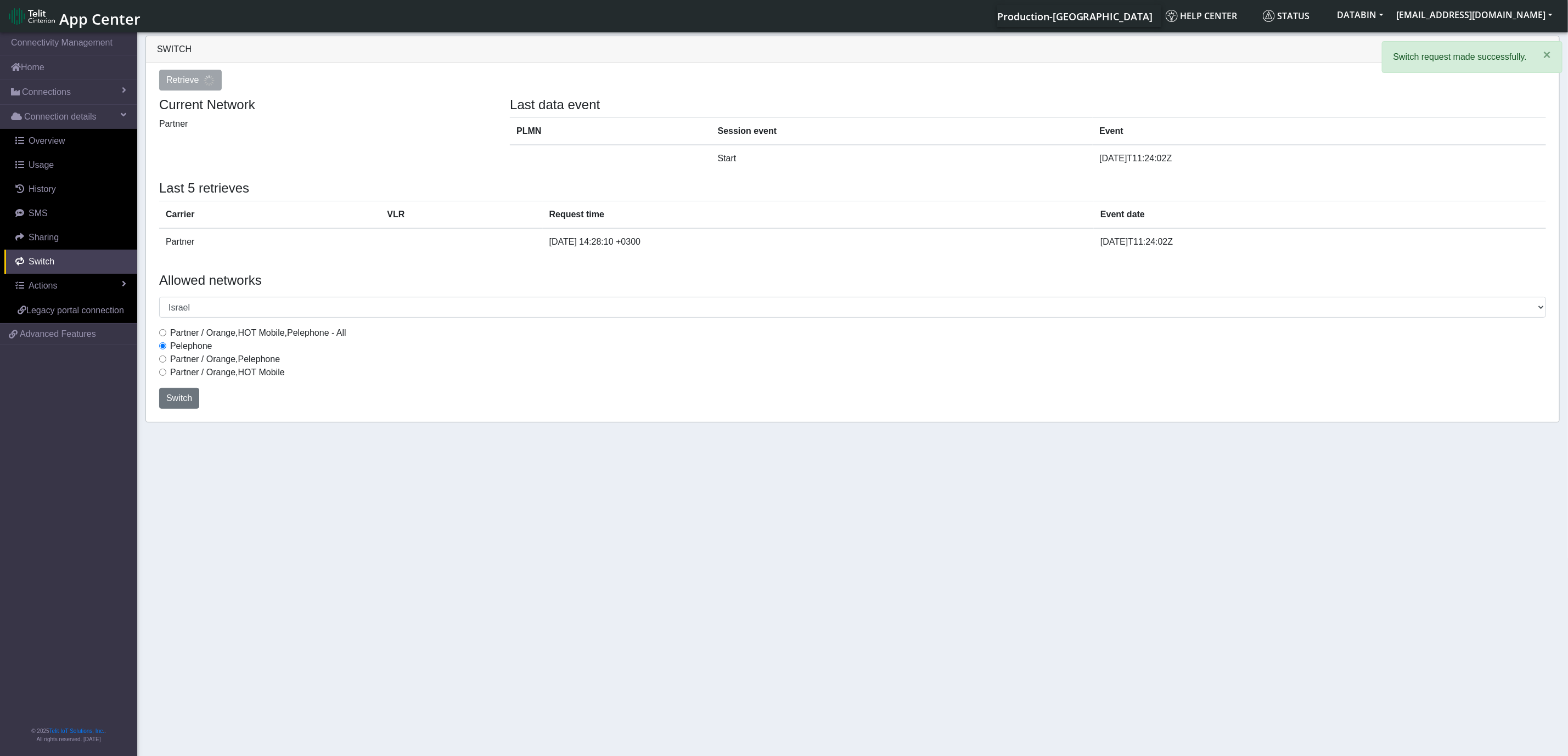
select select
